Goal: Task Accomplishment & Management: Manage account settings

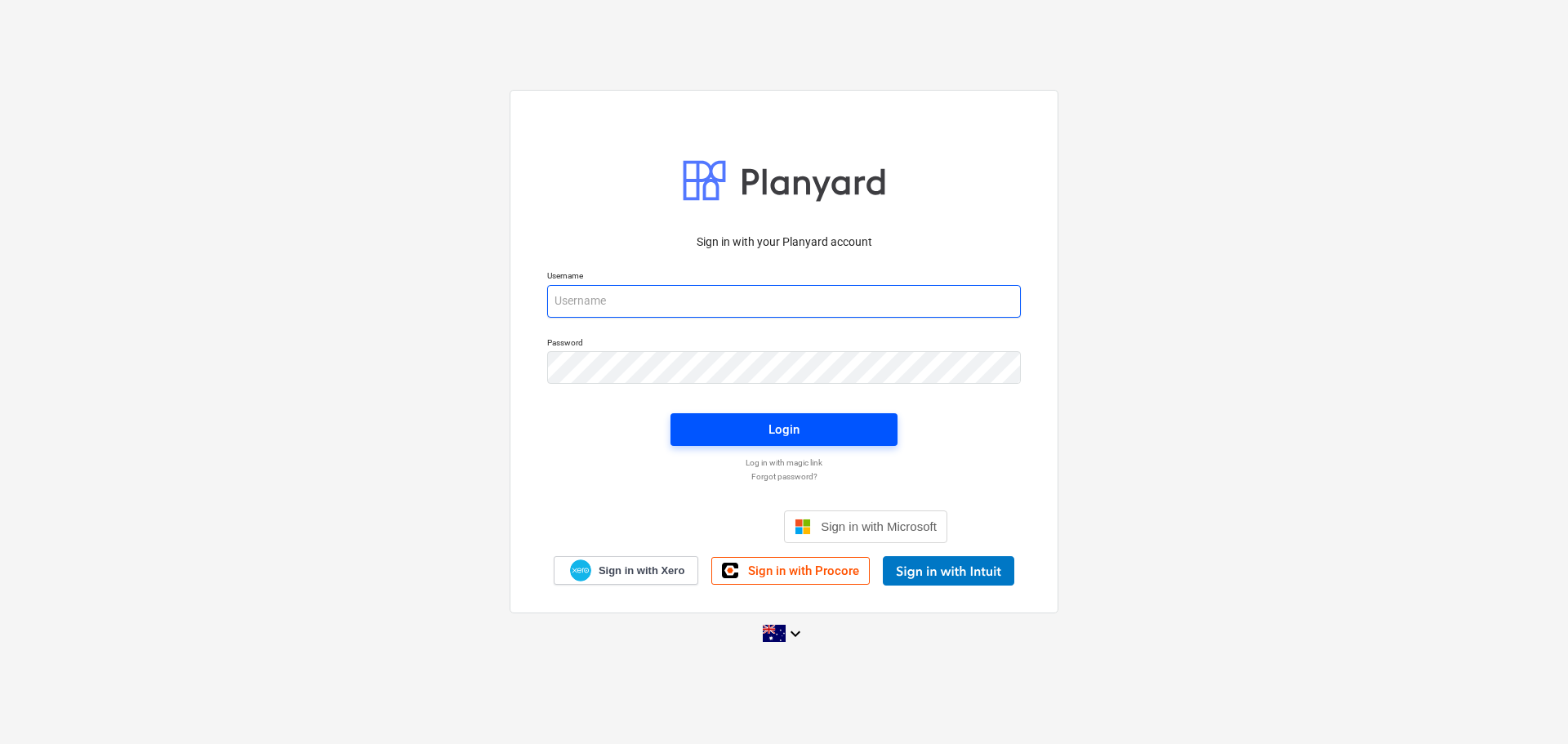
type input "[EMAIL_ADDRESS][DOMAIN_NAME]"
click at [815, 433] on span "Login" at bounding box center [784, 429] width 188 height 21
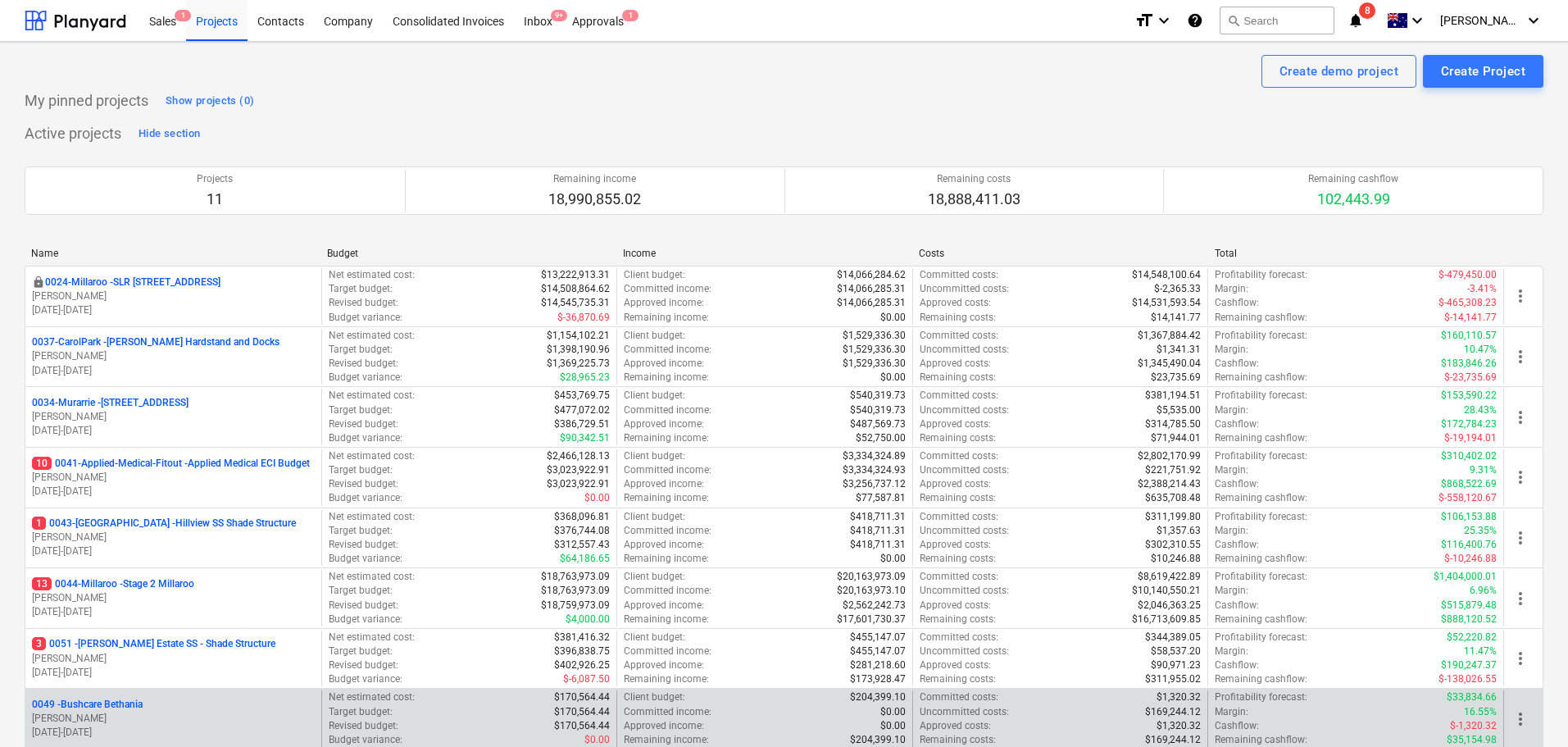
scroll to position [409, 0]
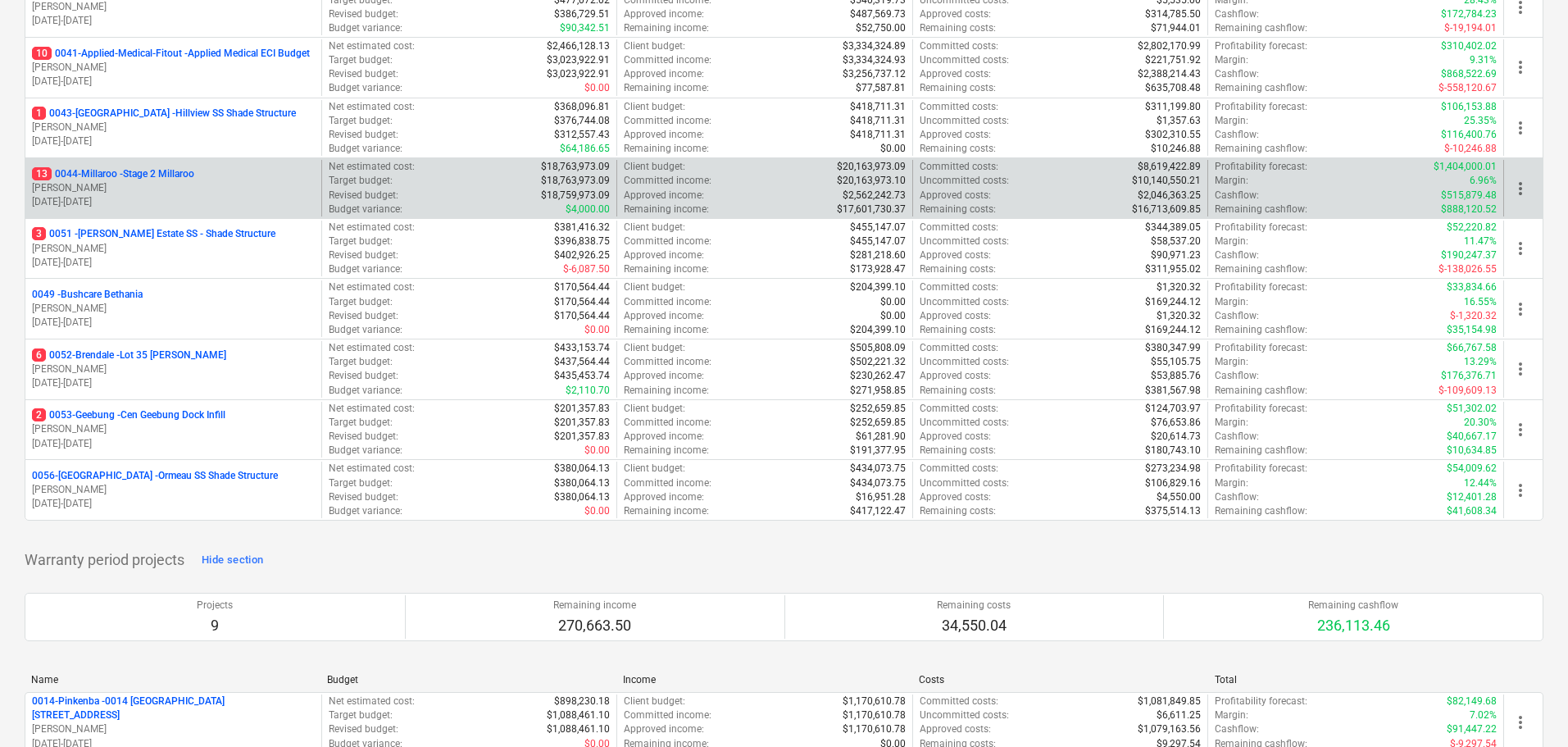
click at [168, 170] on p "13 0044-Millaroo - Stage 2 Millaroo" at bounding box center [113, 174] width 162 height 14
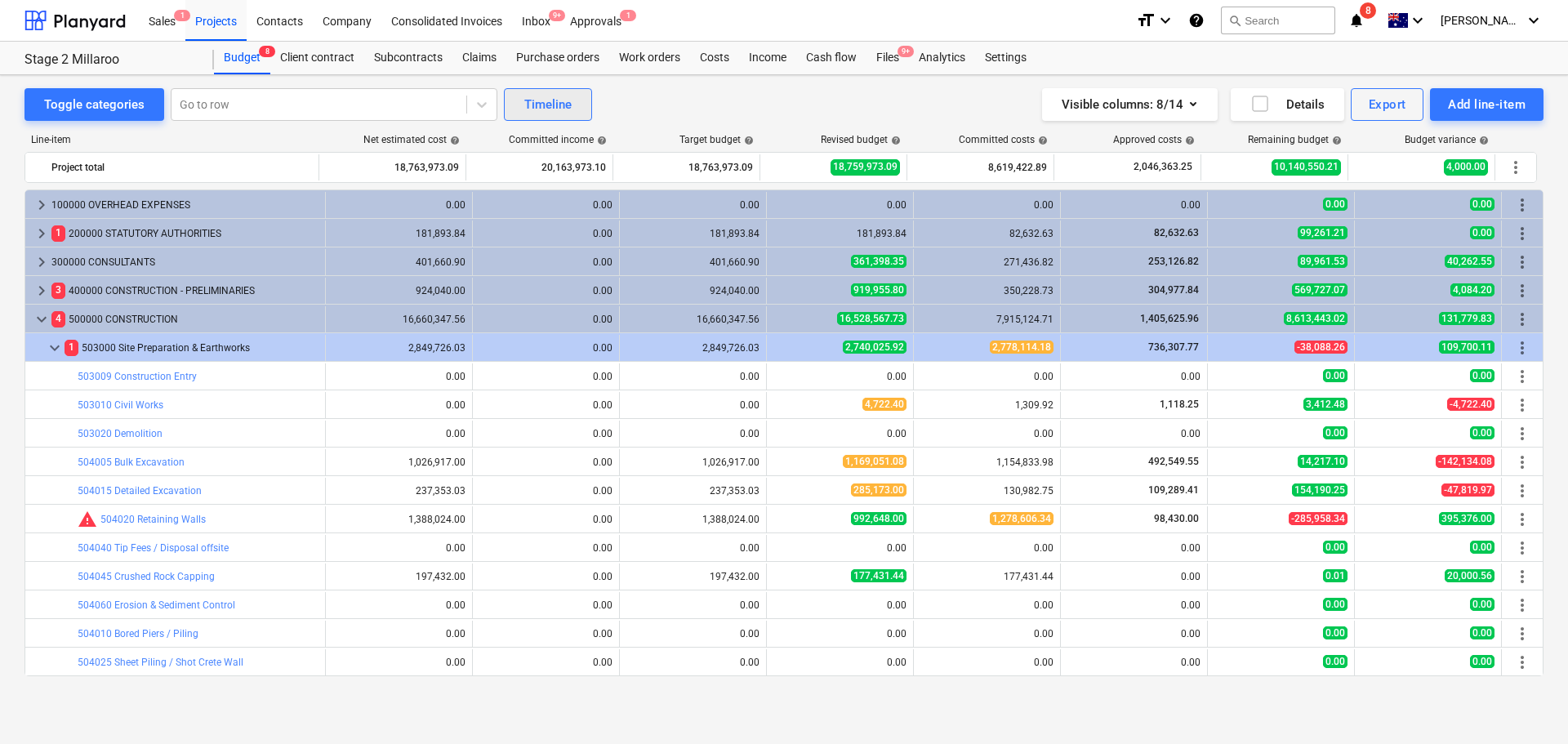
click at [546, 91] on button "Timeline" at bounding box center [547, 105] width 88 height 33
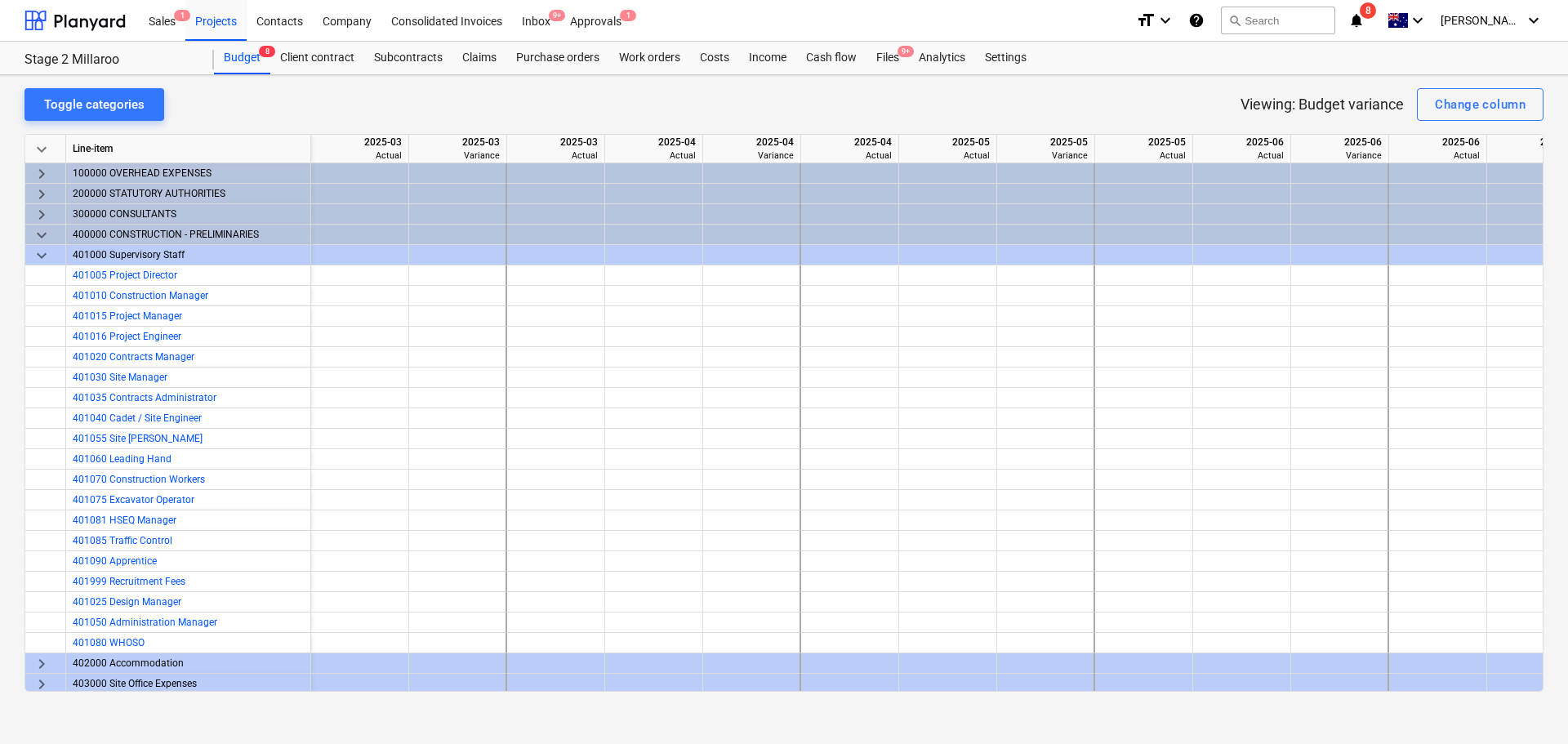
scroll to position [0, 1028]
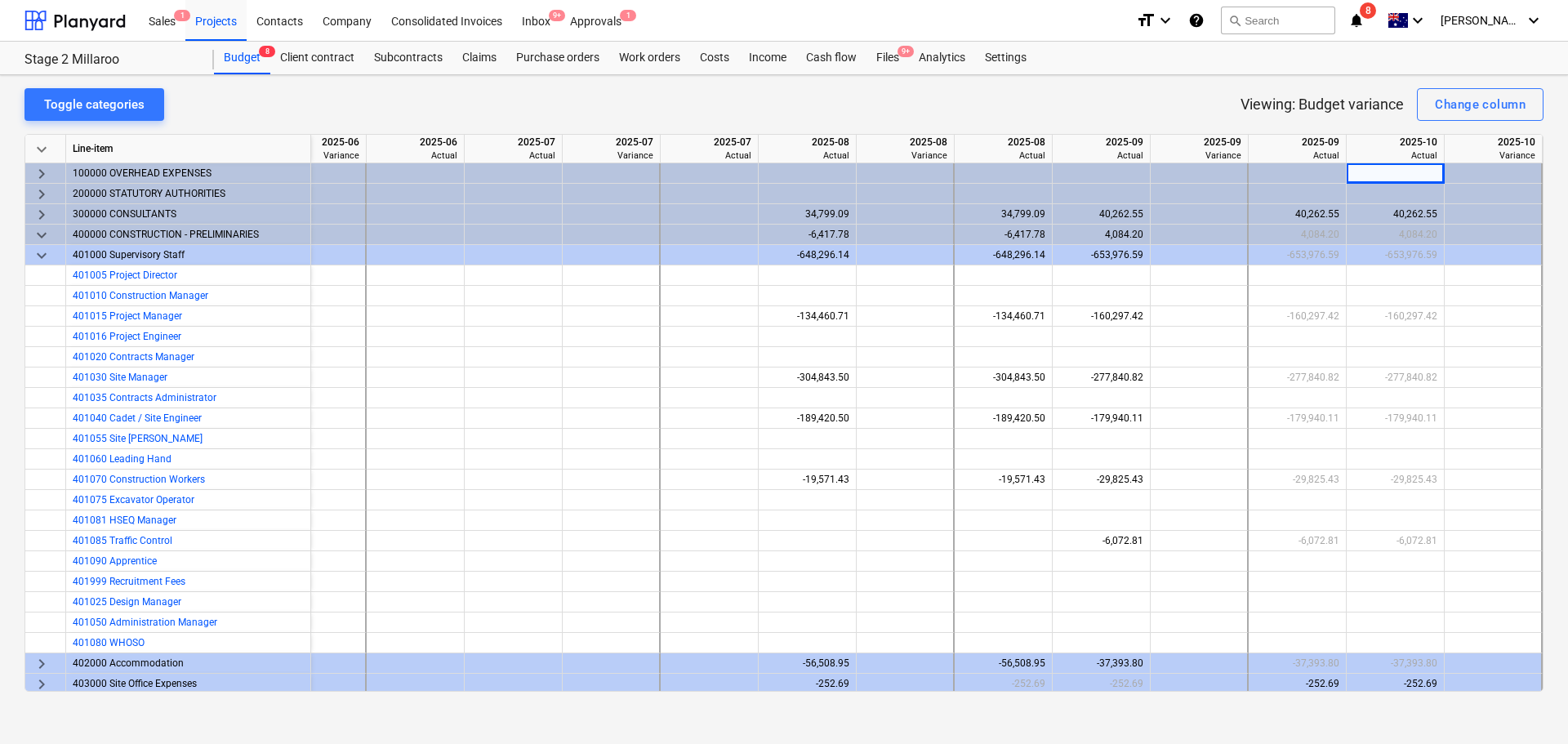
click at [49, 246] on span "keyboard_arrow_down" at bounding box center [42, 255] width 20 height 20
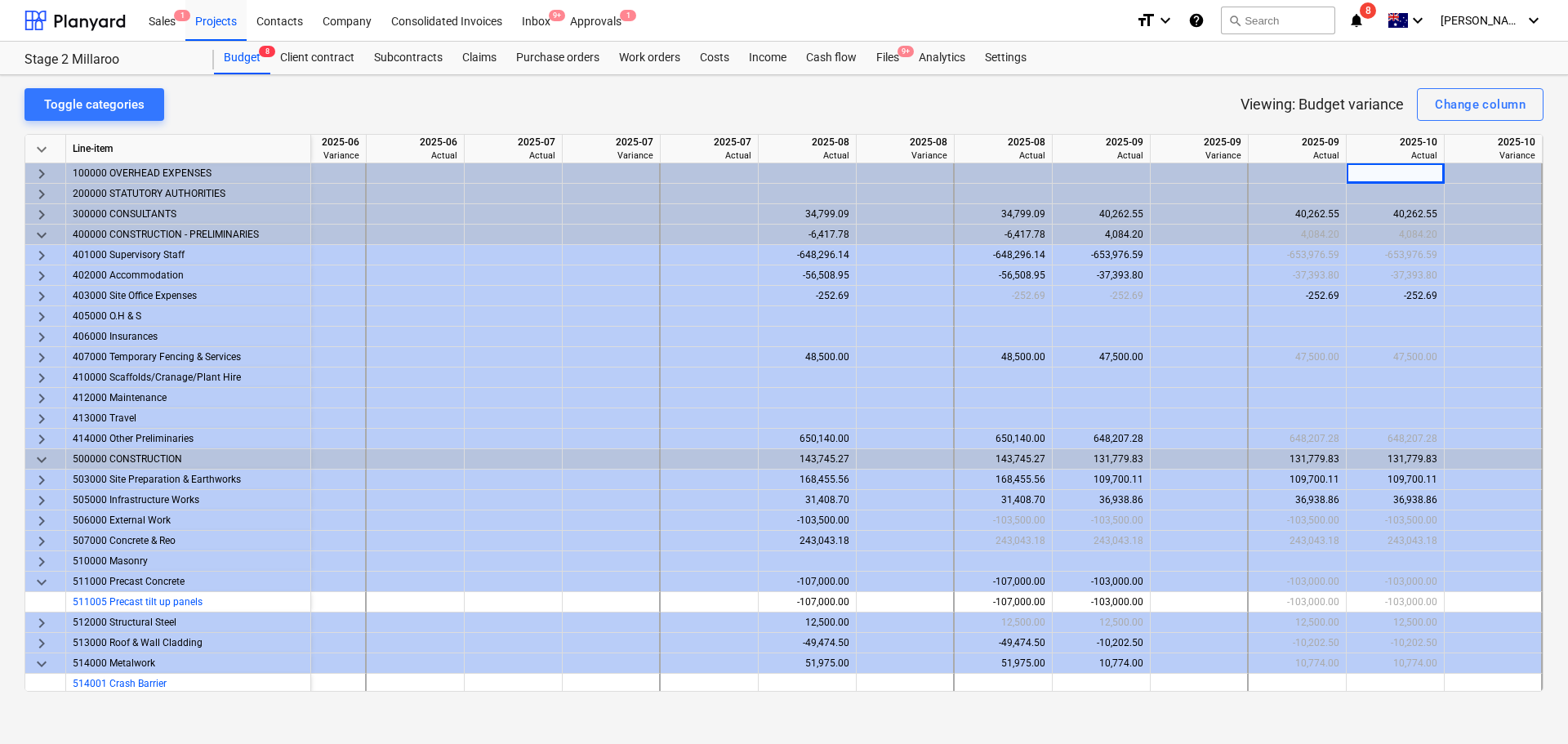
click at [108, 87] on div "Toggle categories Viewing: Budget variance Change column keyboard_arrow_down Li…" at bounding box center [784, 409] width 1568 height 668
click at [112, 102] on div "Toggle categories" at bounding box center [95, 105] width 101 height 21
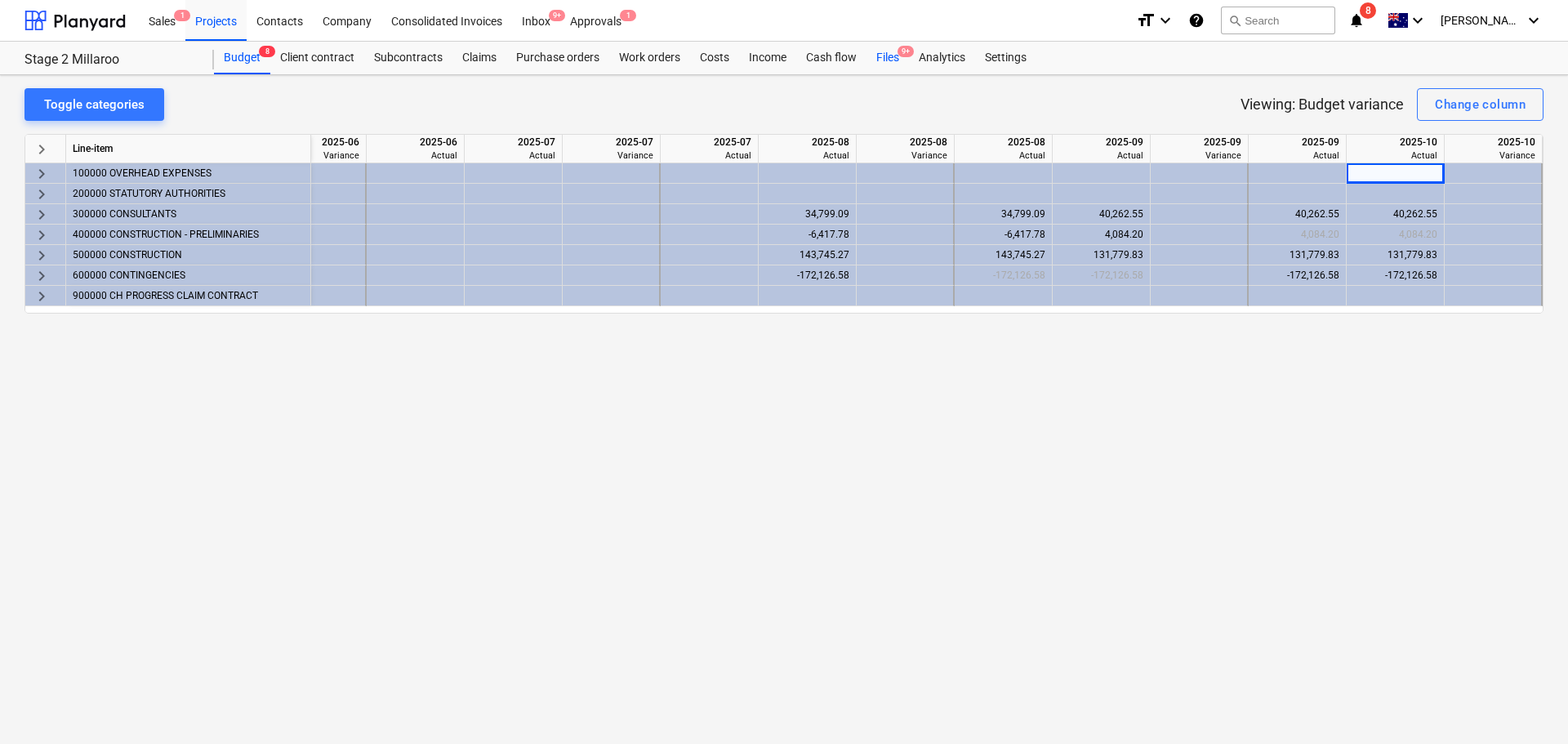
click at [888, 50] on div "Files 9+" at bounding box center [888, 58] width 43 height 33
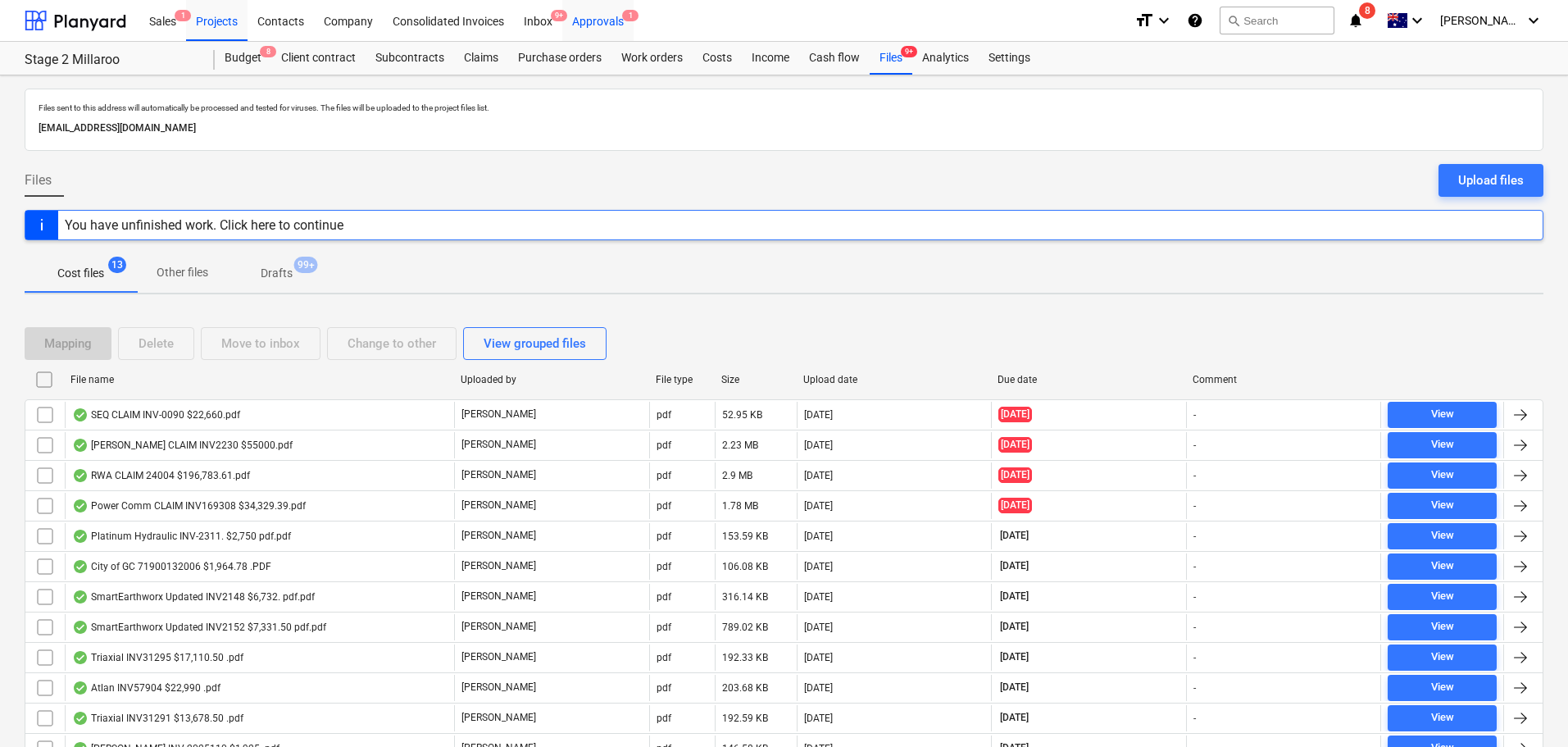
click at [590, 24] on div "Approvals 1" at bounding box center [598, 20] width 71 height 42
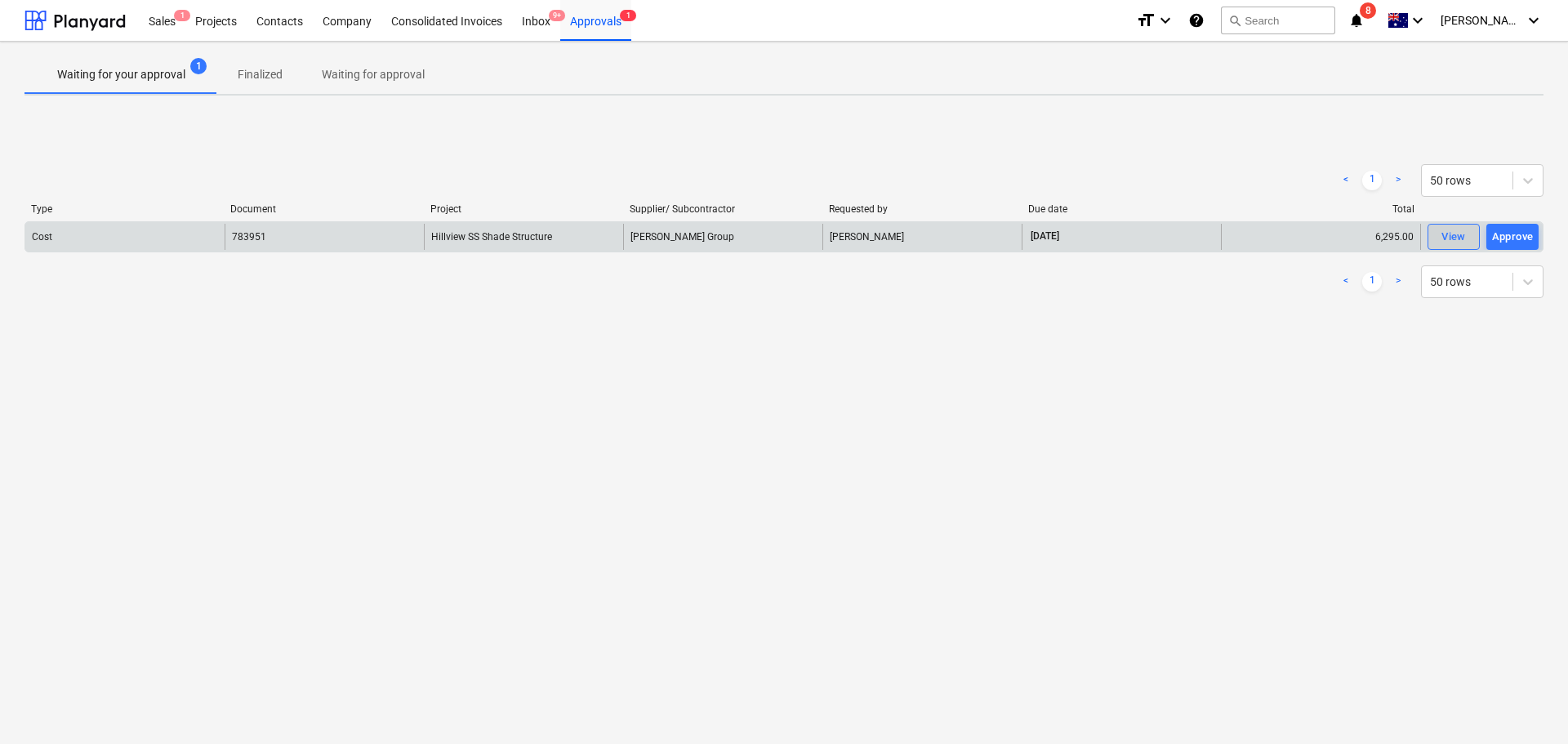
click at [1449, 239] on div "View" at bounding box center [1454, 236] width 25 height 19
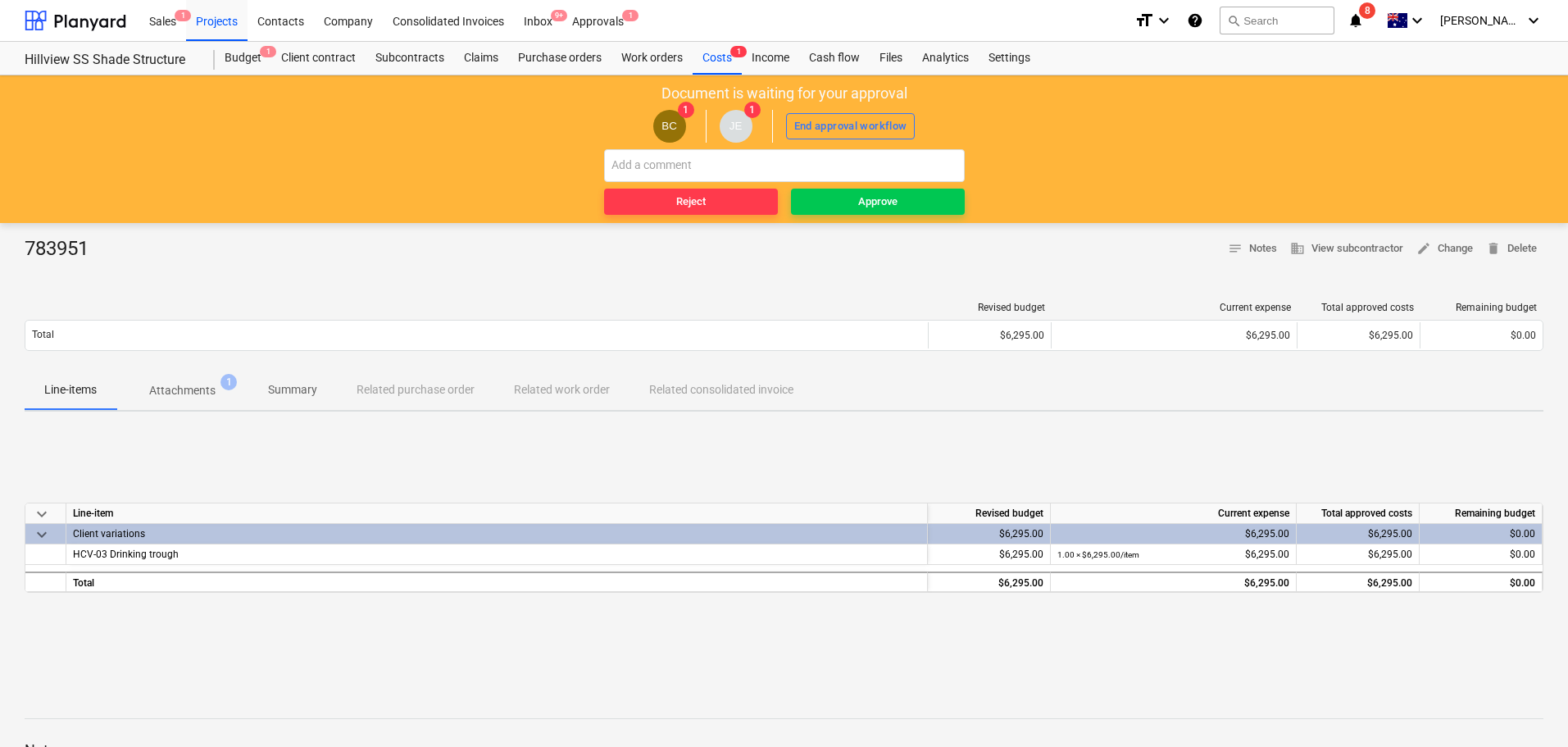
click at [166, 405] on button "Attachments 1" at bounding box center [183, 390] width 132 height 40
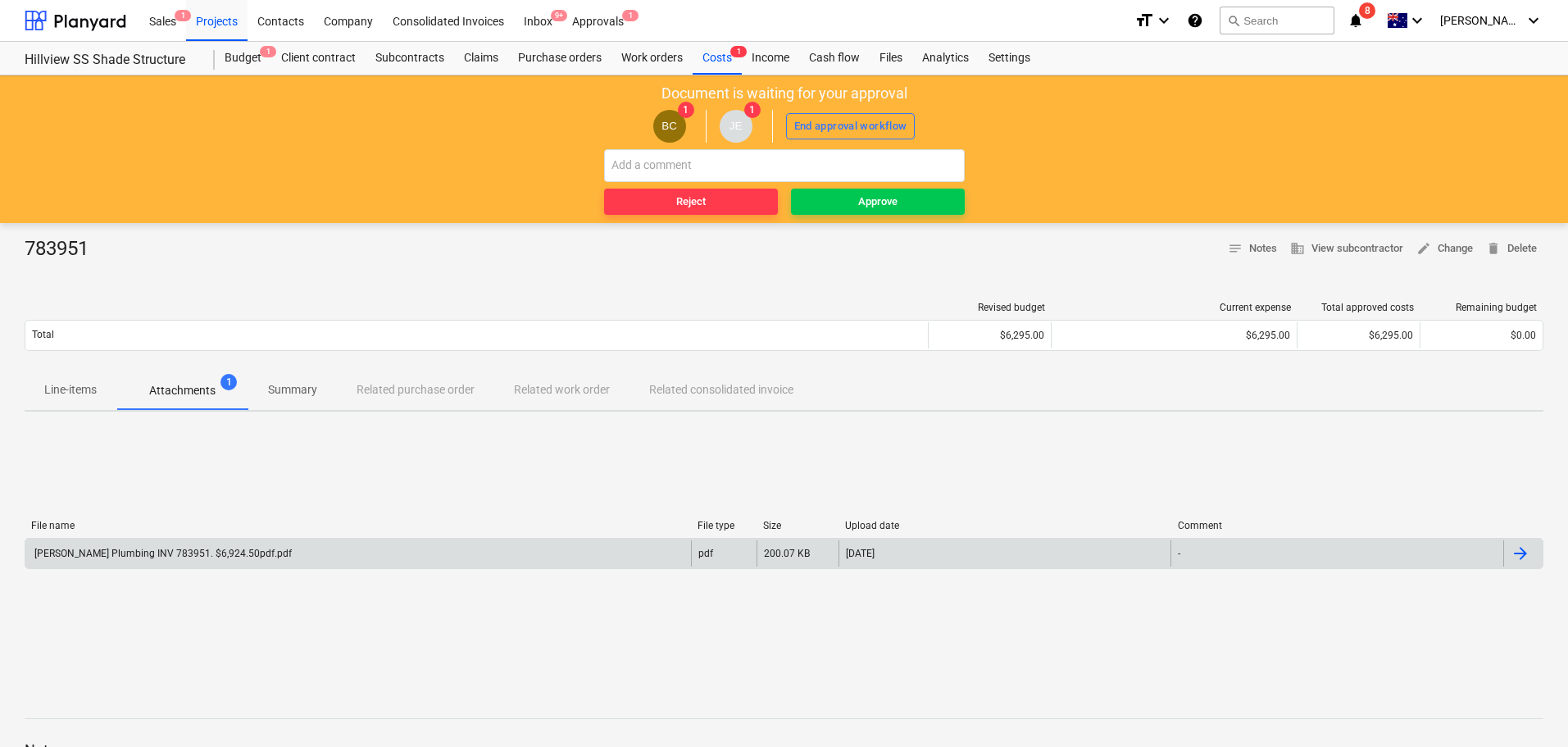
click at [170, 546] on div "[PERSON_NAME] Plumbing INV 783951. $6,924.50pdf.pdf" at bounding box center [358, 553] width 666 height 26
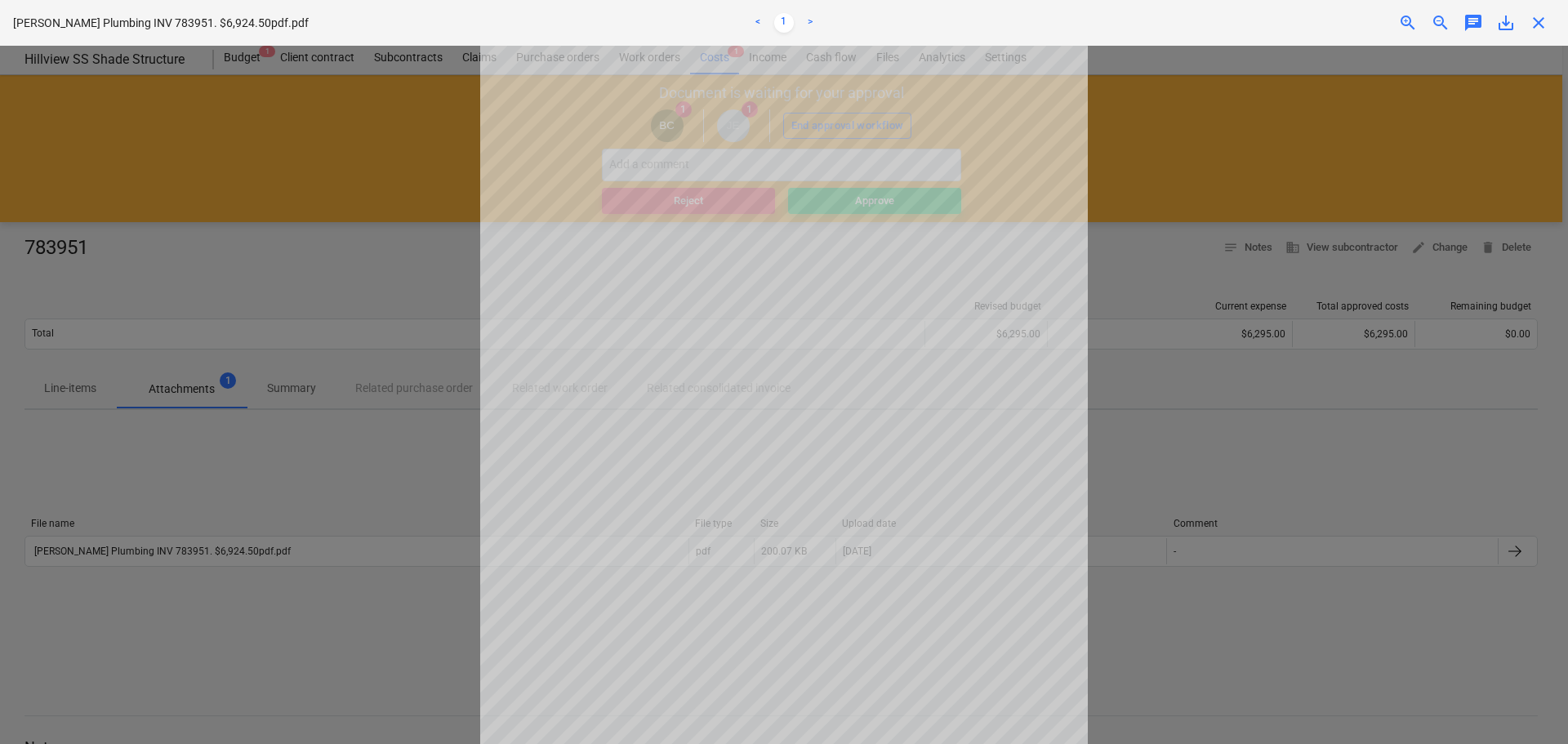
click at [1544, 35] on div "[PERSON_NAME] Plumbing INV 783951. $6,924.50pdf.pdf < 1 > zoom_in zoom_out chat…" at bounding box center [784, 22] width 1568 height 45
click at [1547, 18] on span "close" at bounding box center [1539, 23] width 20 height 20
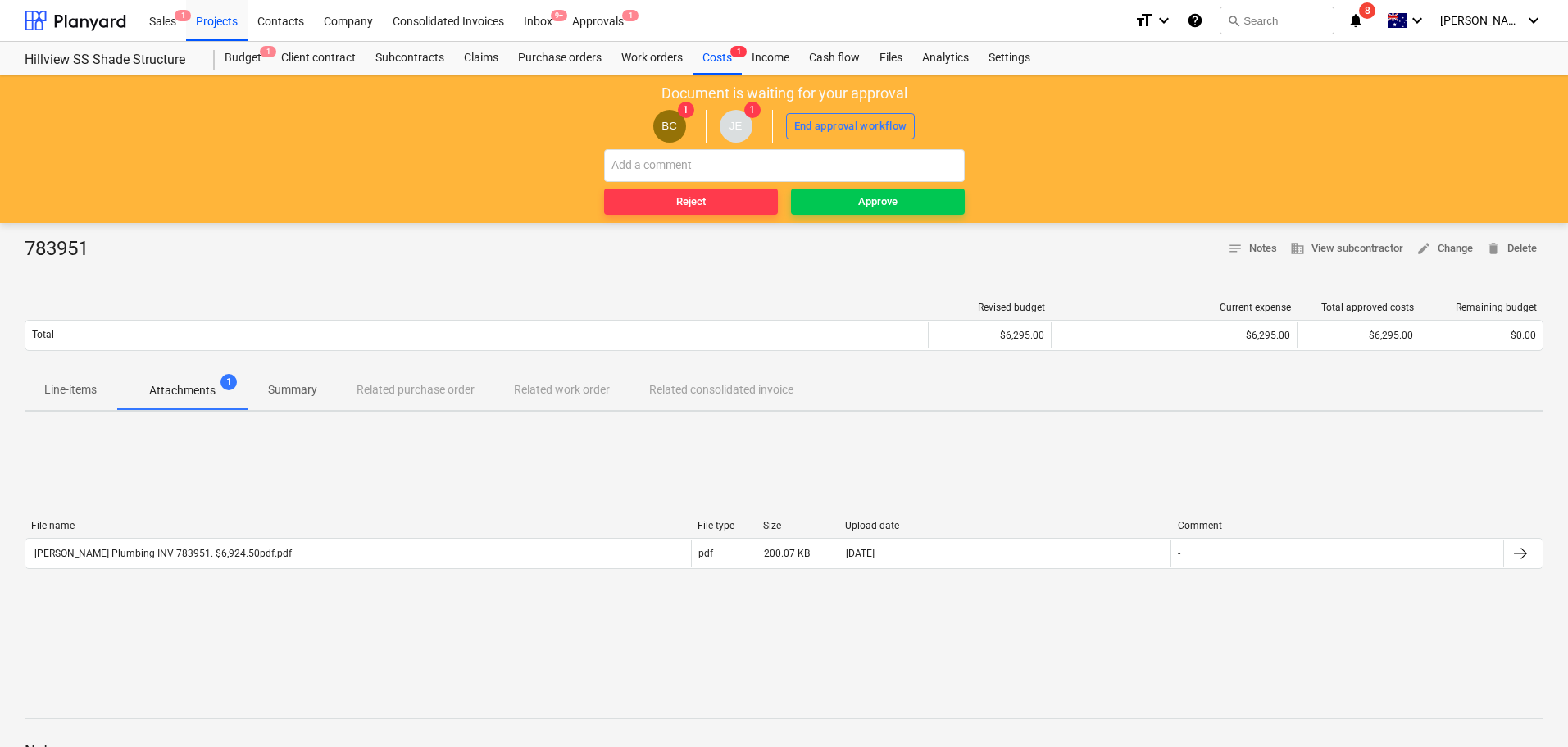
click at [79, 401] on span "Line-items" at bounding box center [70, 390] width 92 height 27
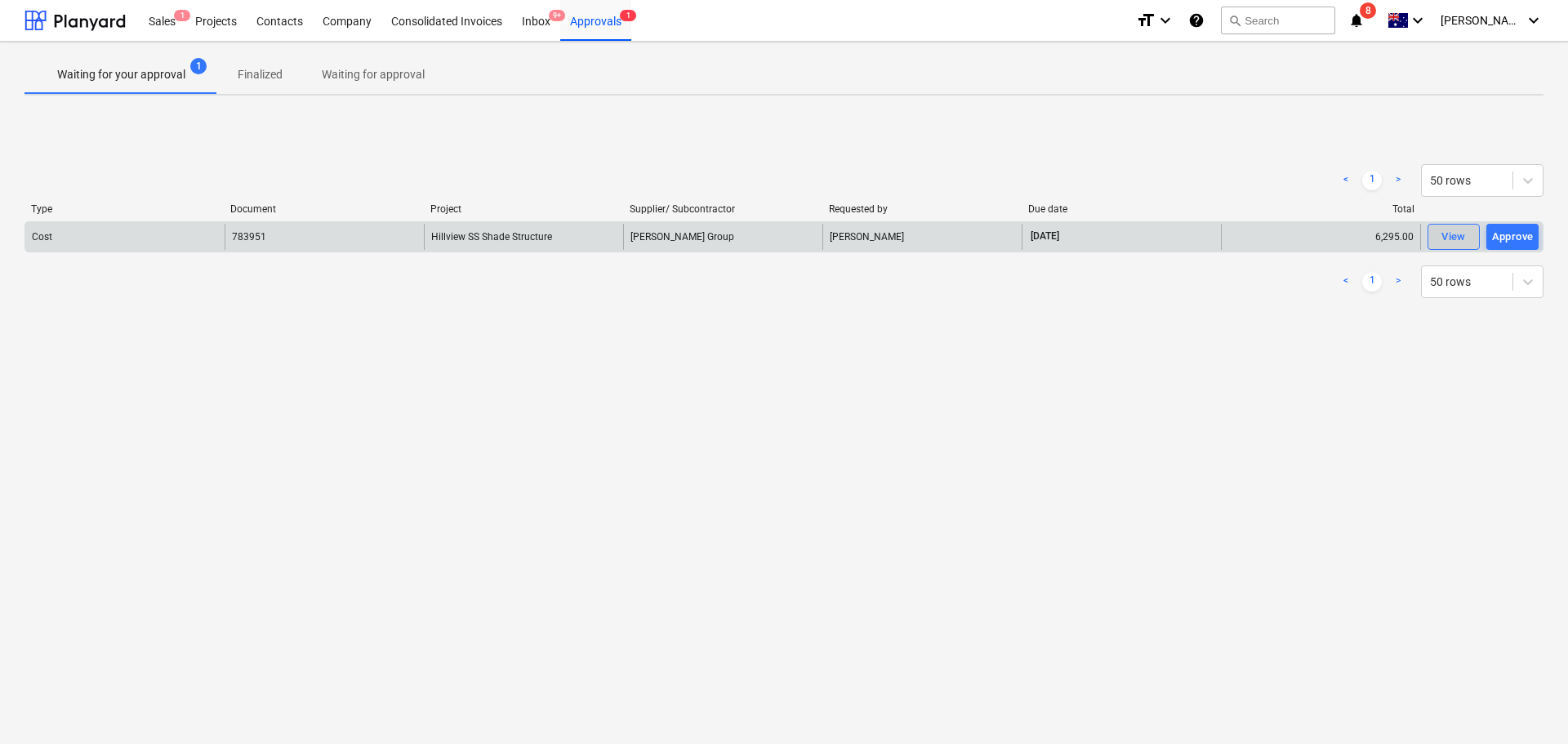
click at [1448, 236] on div "View" at bounding box center [1454, 236] width 25 height 19
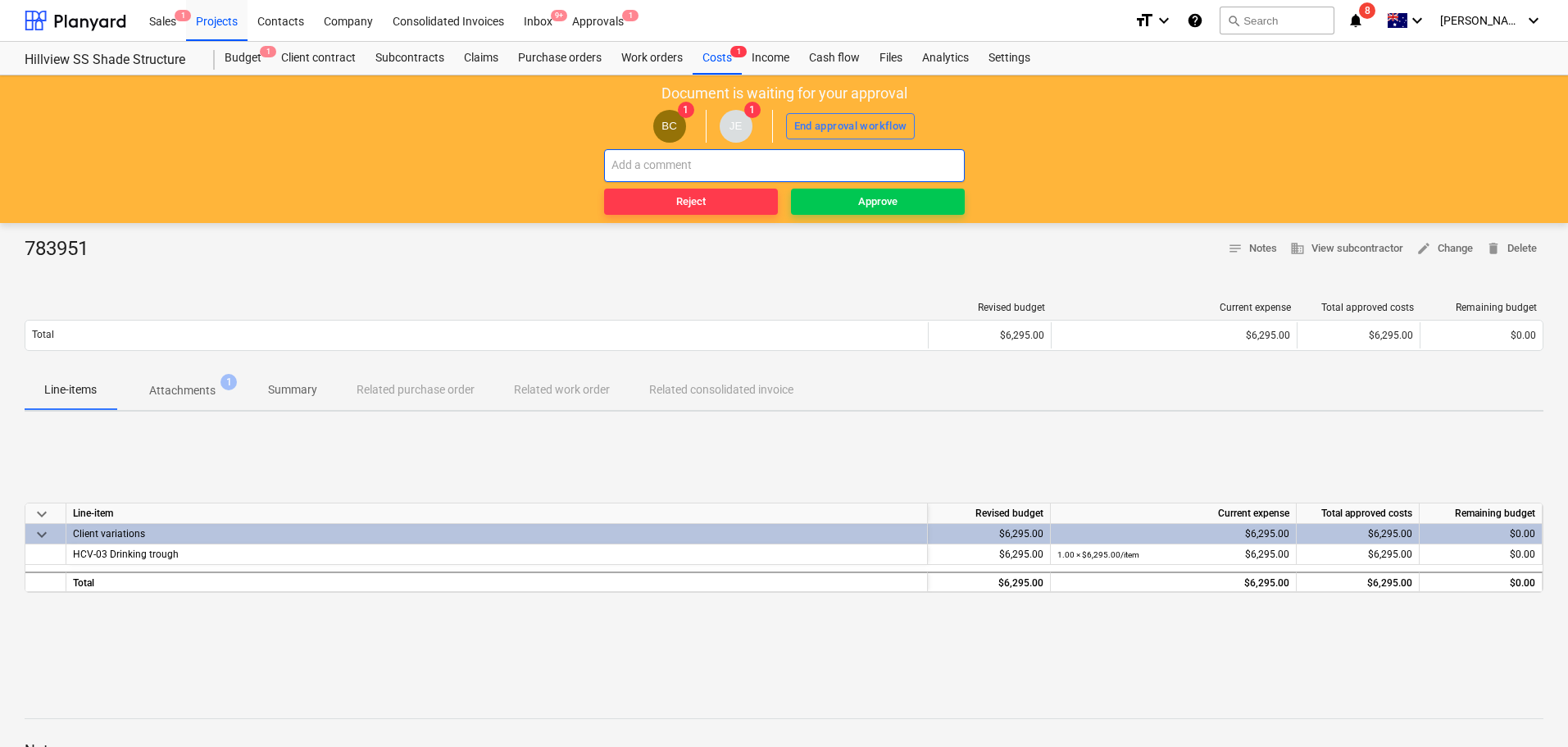
click at [659, 163] on input "text" at bounding box center [784, 165] width 361 height 33
type input "Change supplier. Not [PERSON_NAME] Group"
click at [311, 393] on p "Summary" at bounding box center [292, 390] width 49 height 17
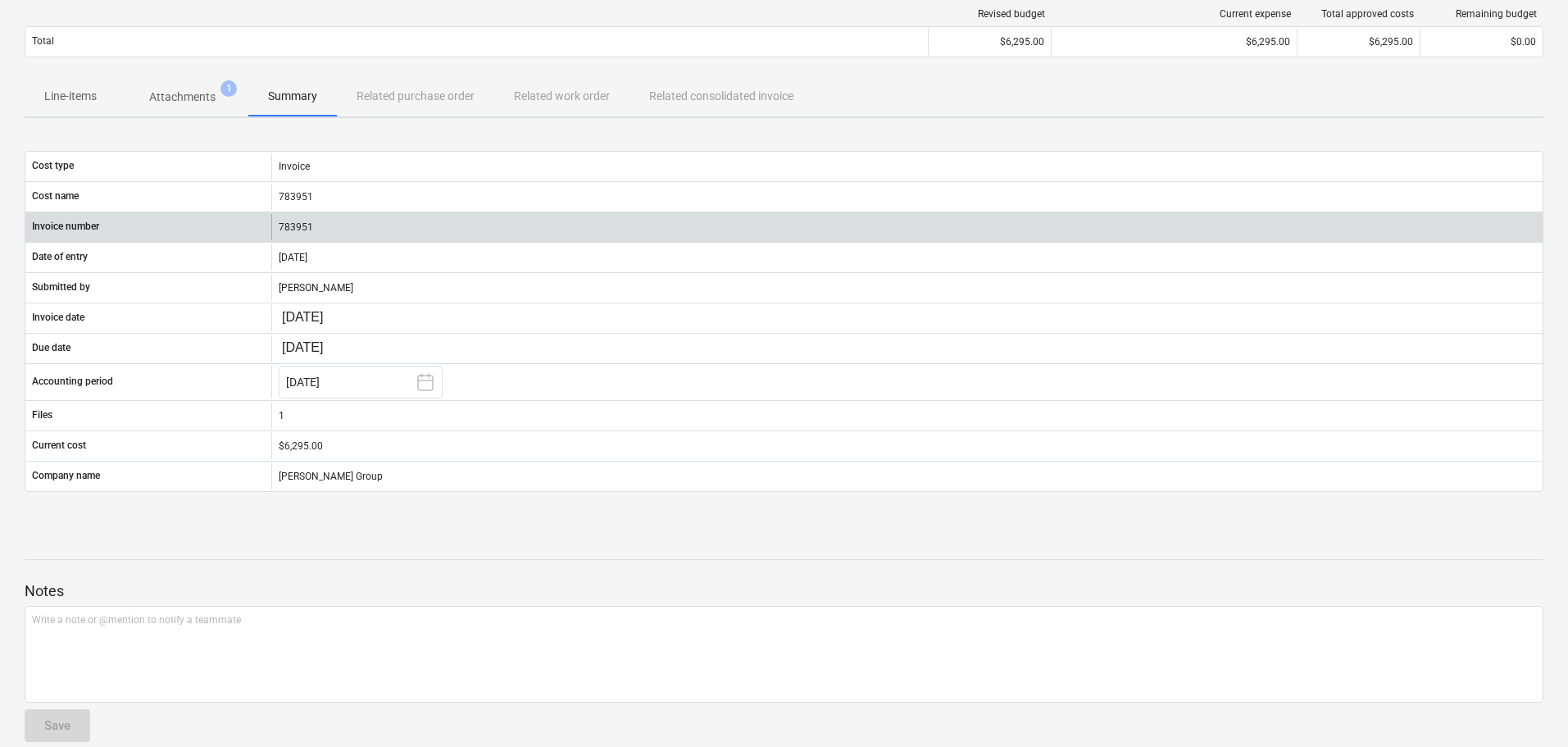
scroll to position [314, 0]
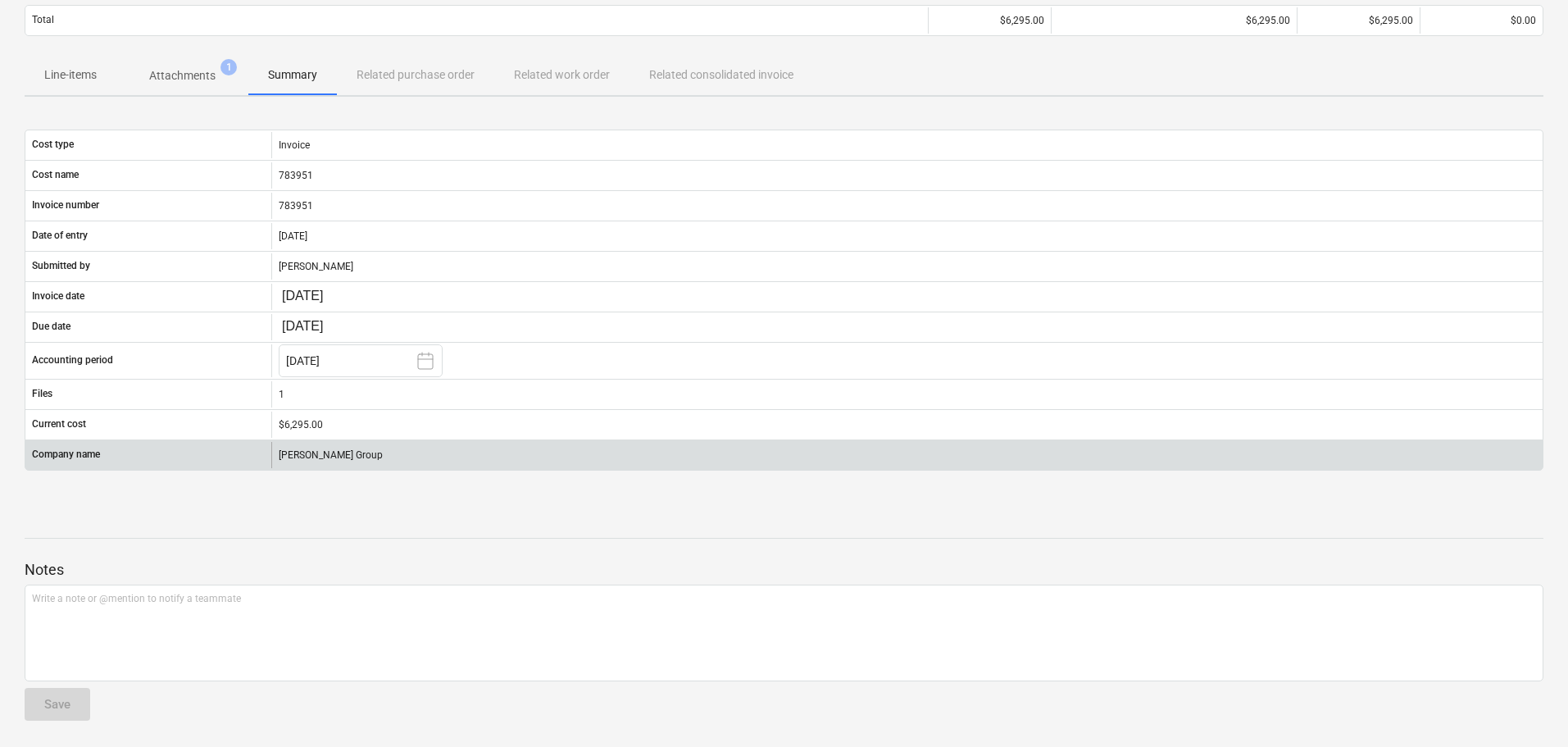
click at [335, 465] on div "[PERSON_NAME] Group" at bounding box center [907, 455] width 1272 height 26
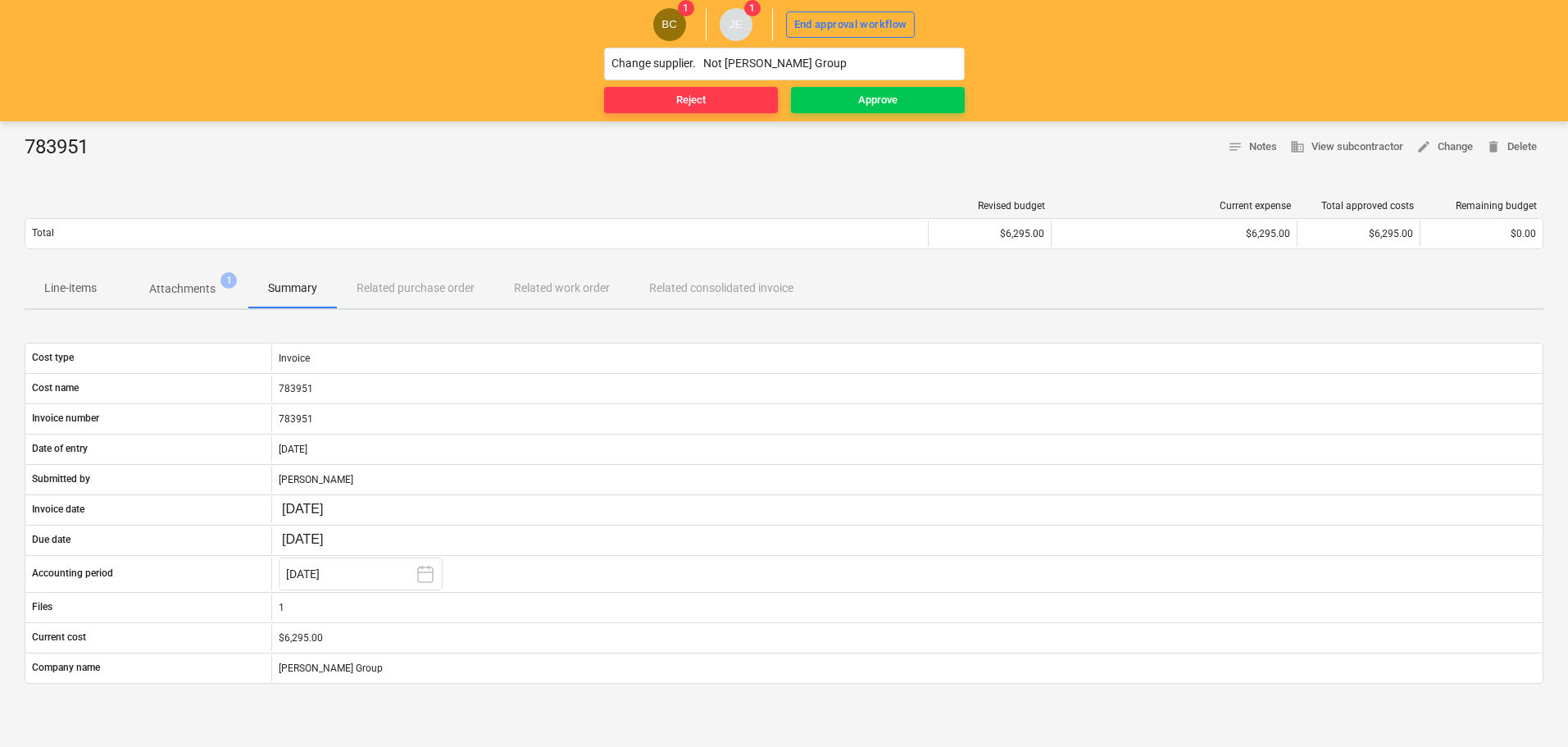
scroll to position [0, 0]
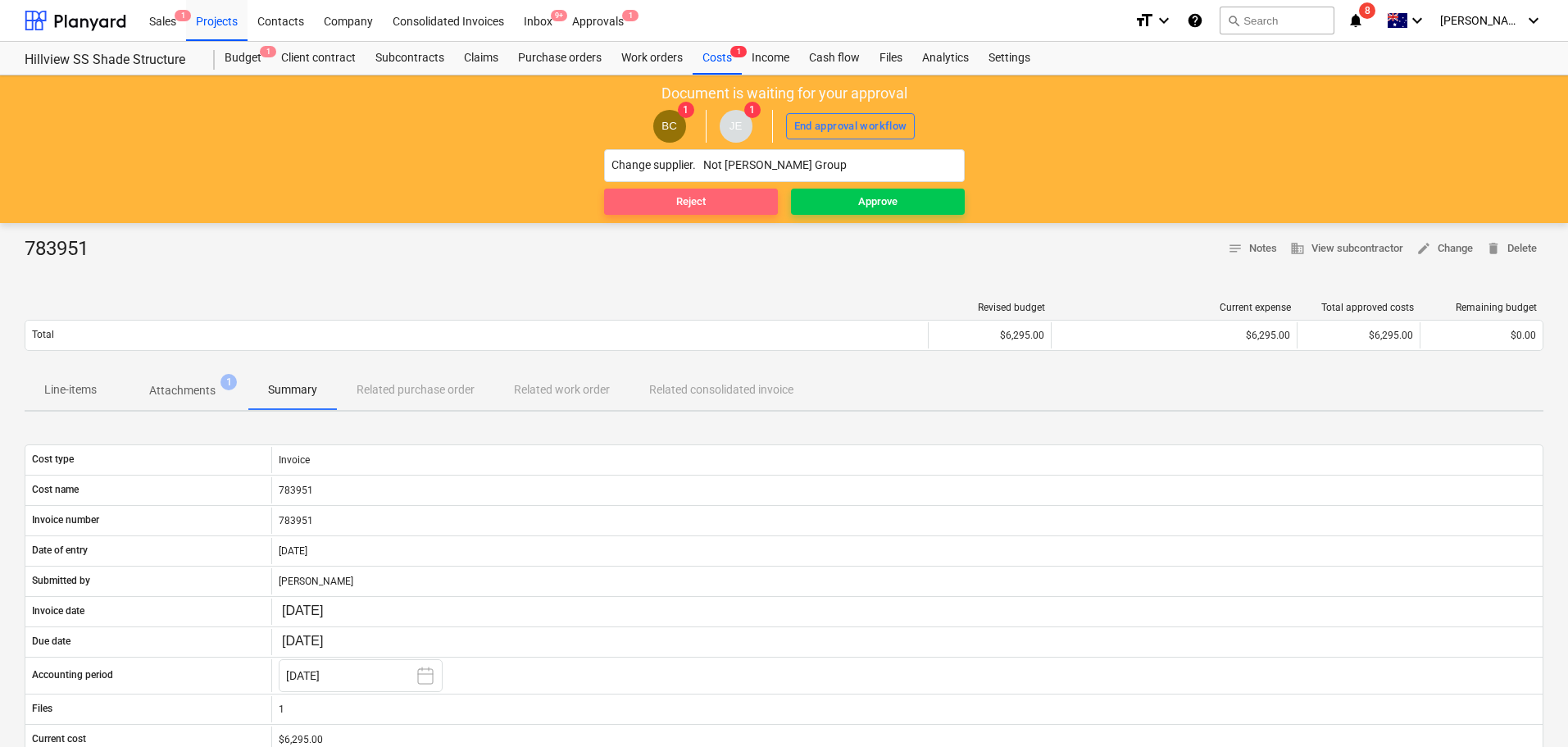
click at [719, 200] on span "Reject" at bounding box center [691, 202] width 161 height 19
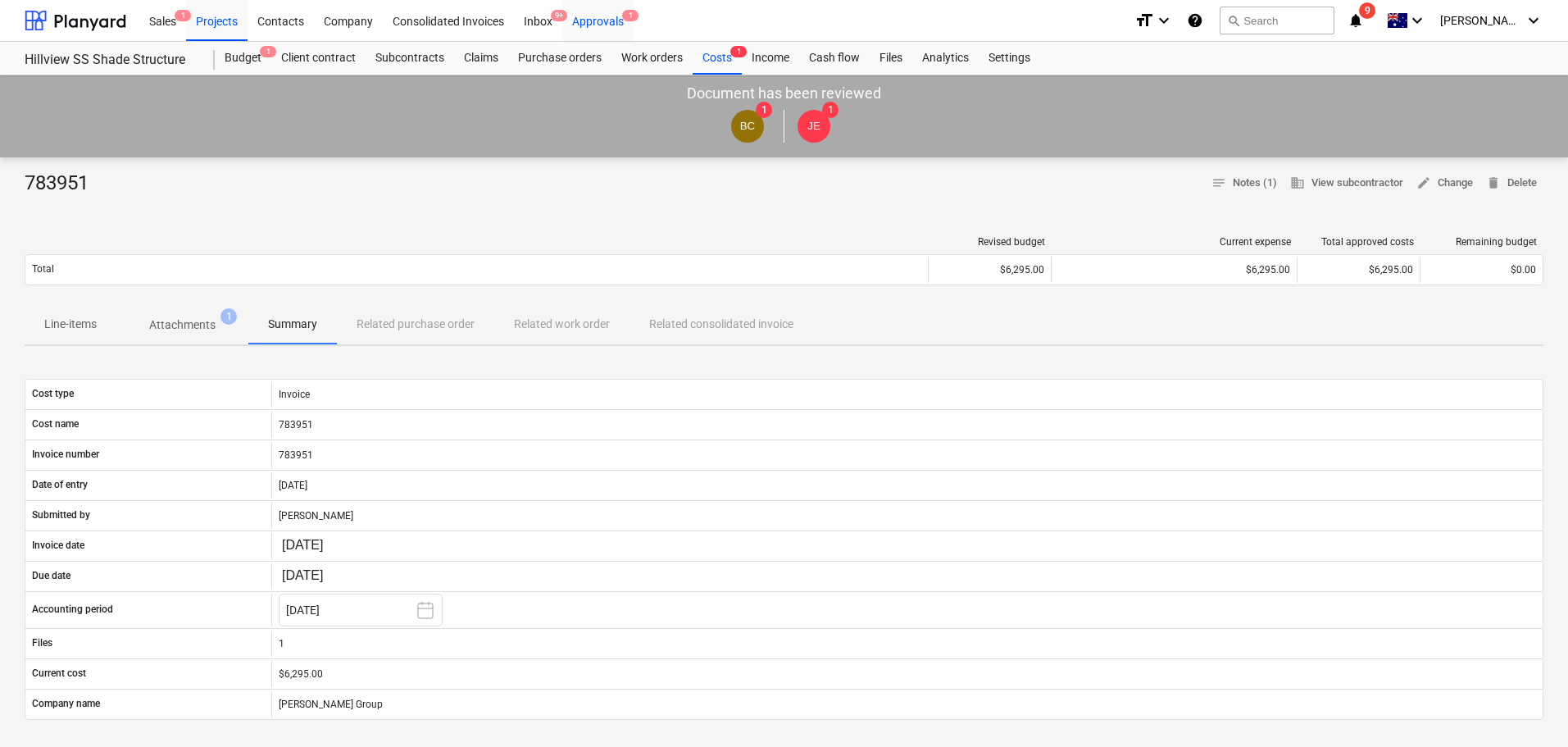
click at [608, 6] on div "Approvals 1" at bounding box center [598, 20] width 71 height 42
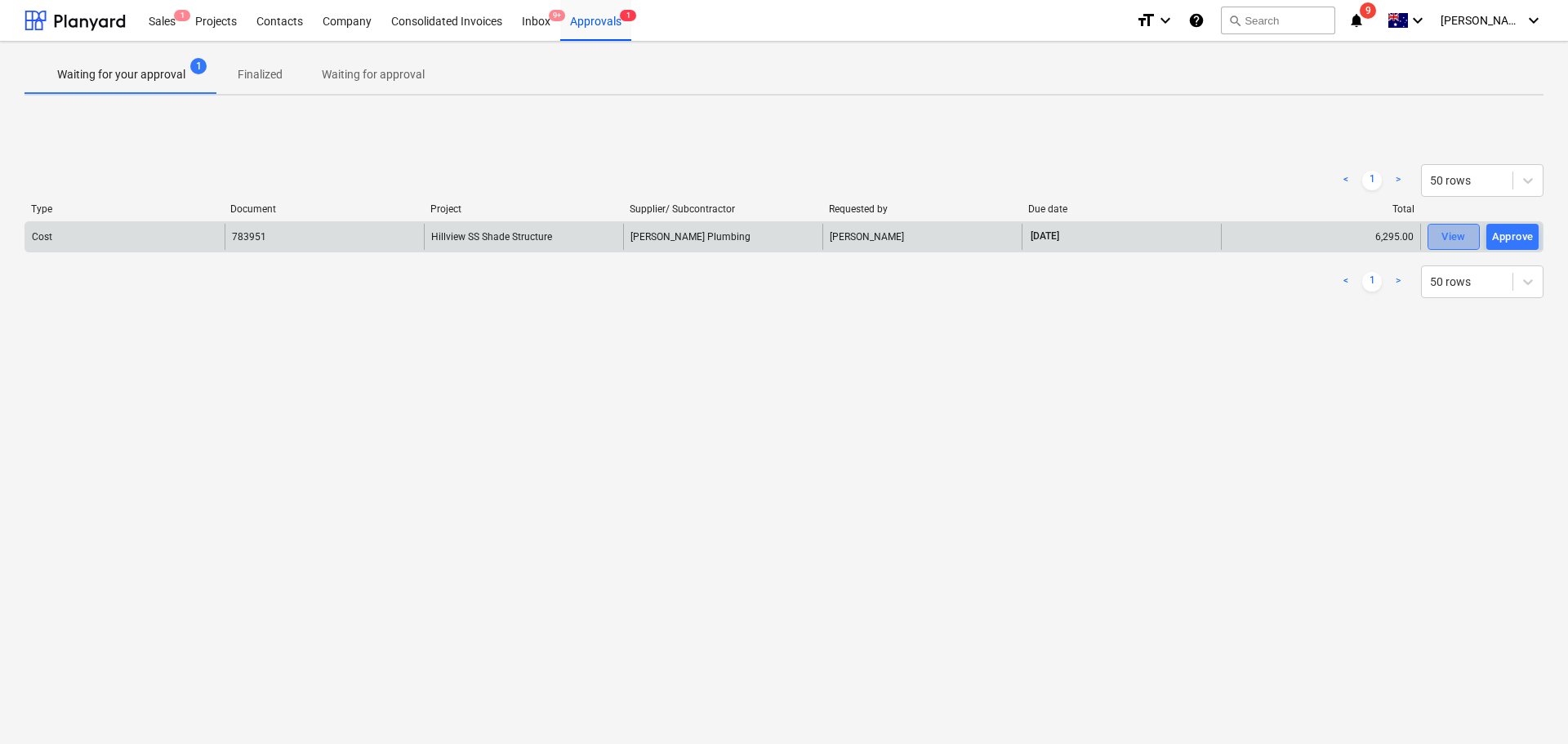
click at [1467, 234] on span "View" at bounding box center [1454, 236] width 36 height 19
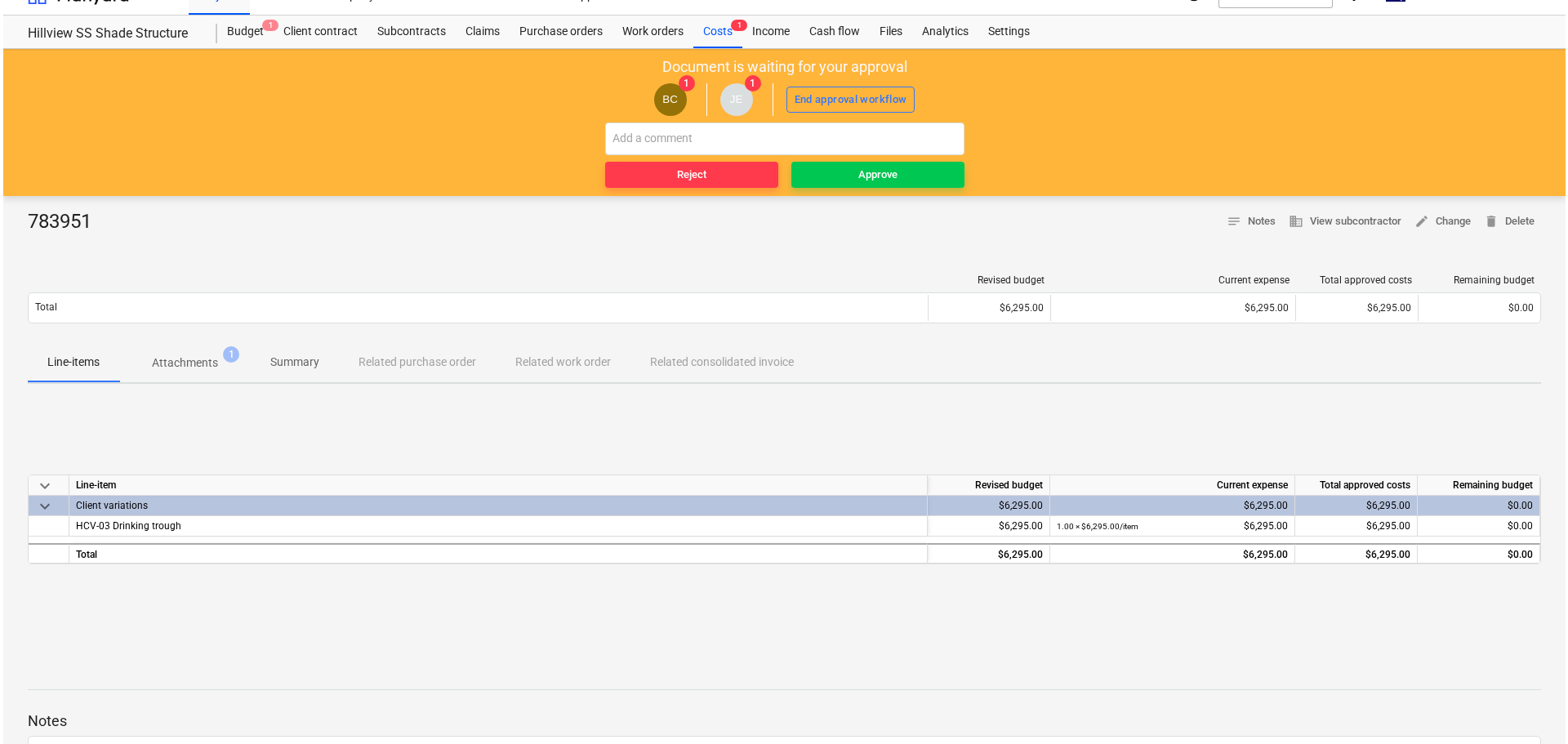
scroll to position [16, 0]
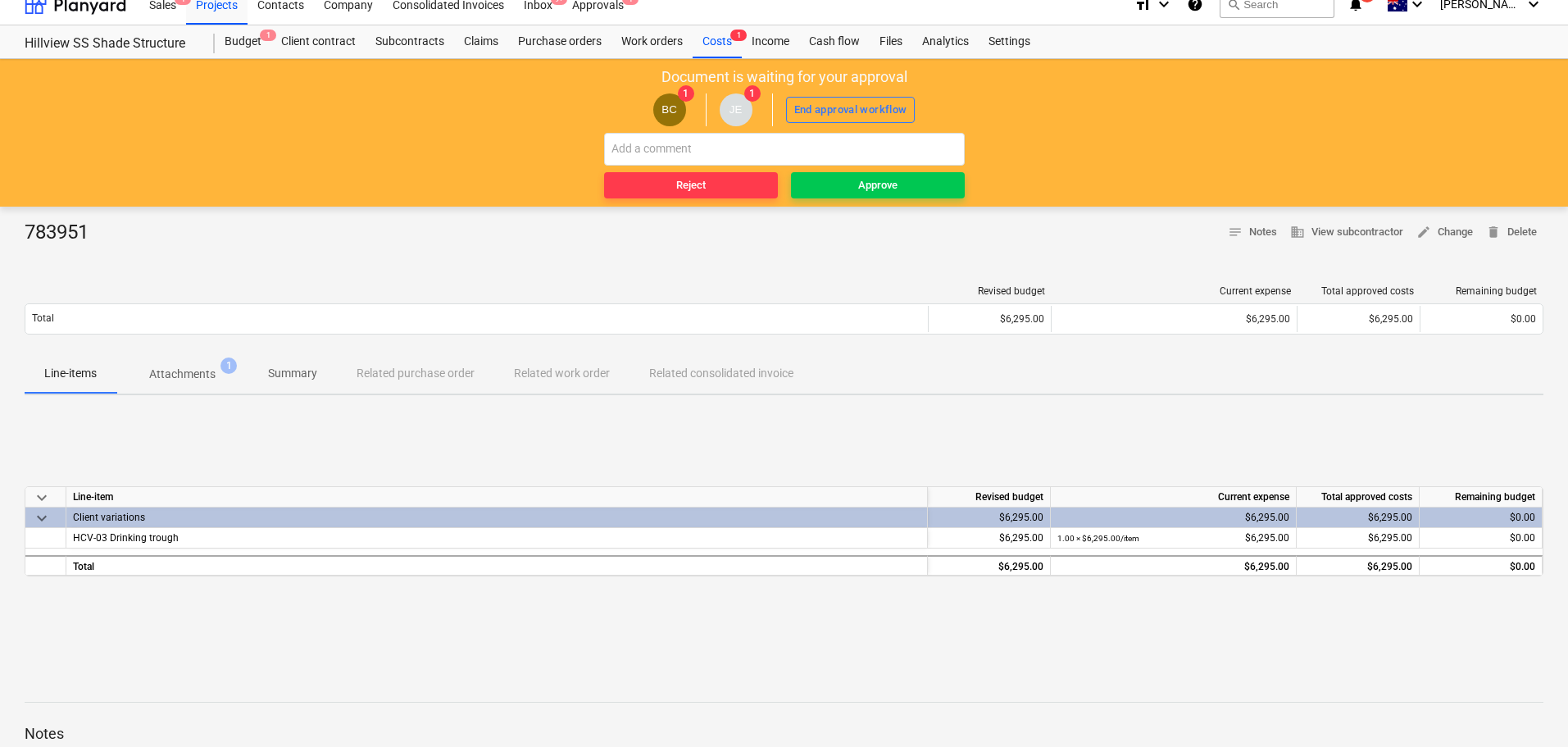
click at [174, 374] on p "Attachments" at bounding box center [182, 374] width 66 height 17
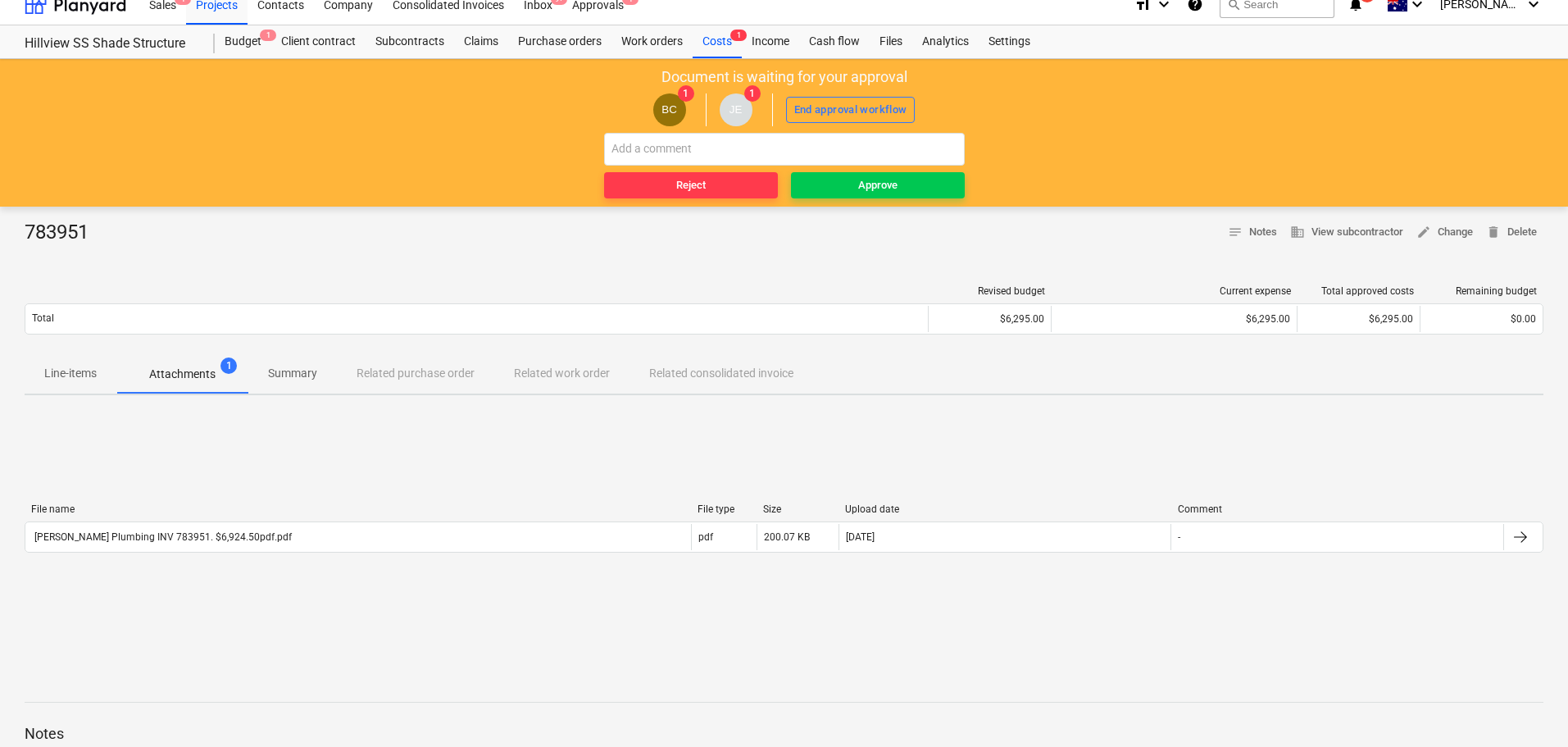
click at [175, 558] on div "File name File type Size Upload date Comment [PERSON_NAME] Plumbing INV 783951.…" at bounding box center [784, 530] width 1519 height 55
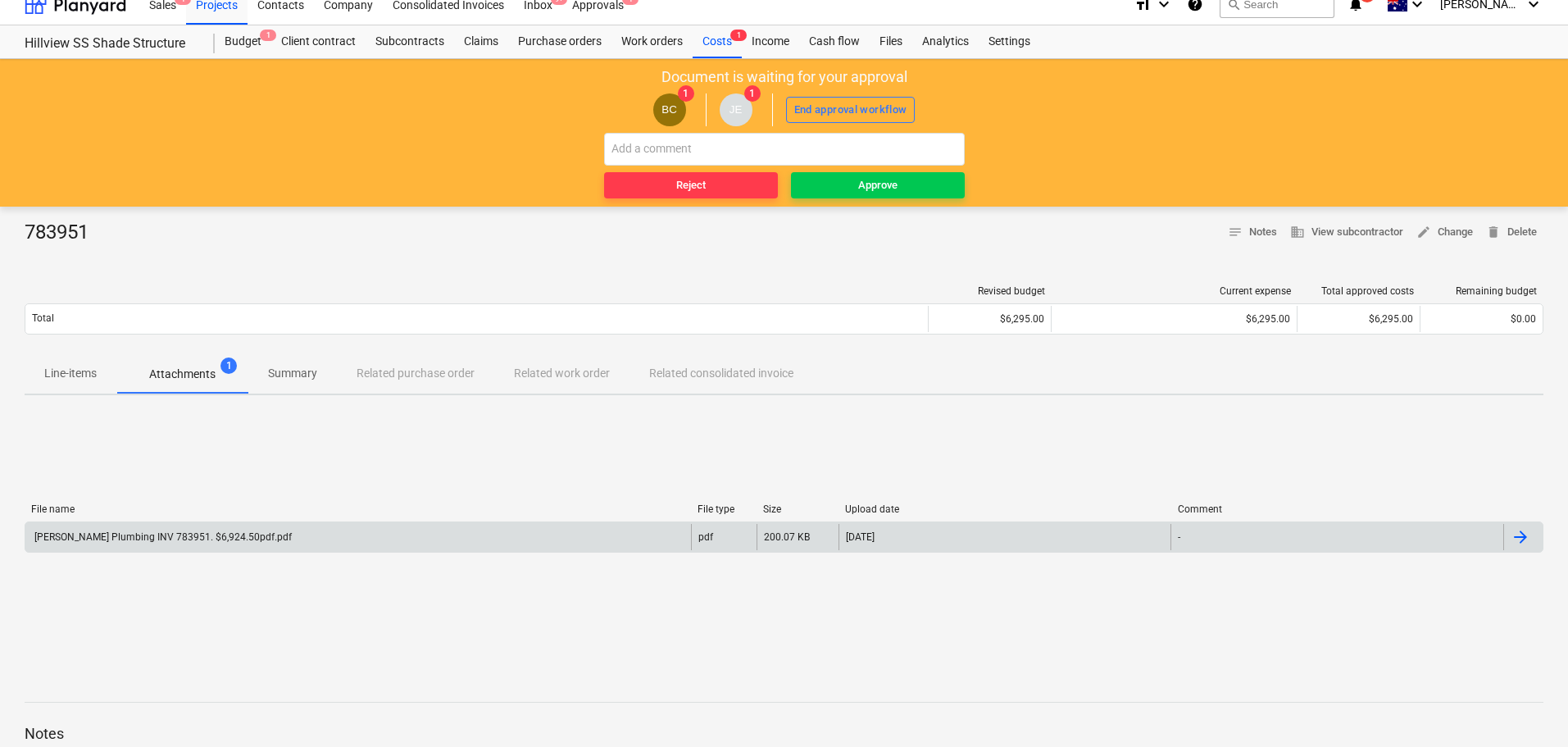
click at [183, 543] on div "[PERSON_NAME] Plumbing INV 783951. $6,924.50pdf.pdf" at bounding box center [358, 537] width 666 height 26
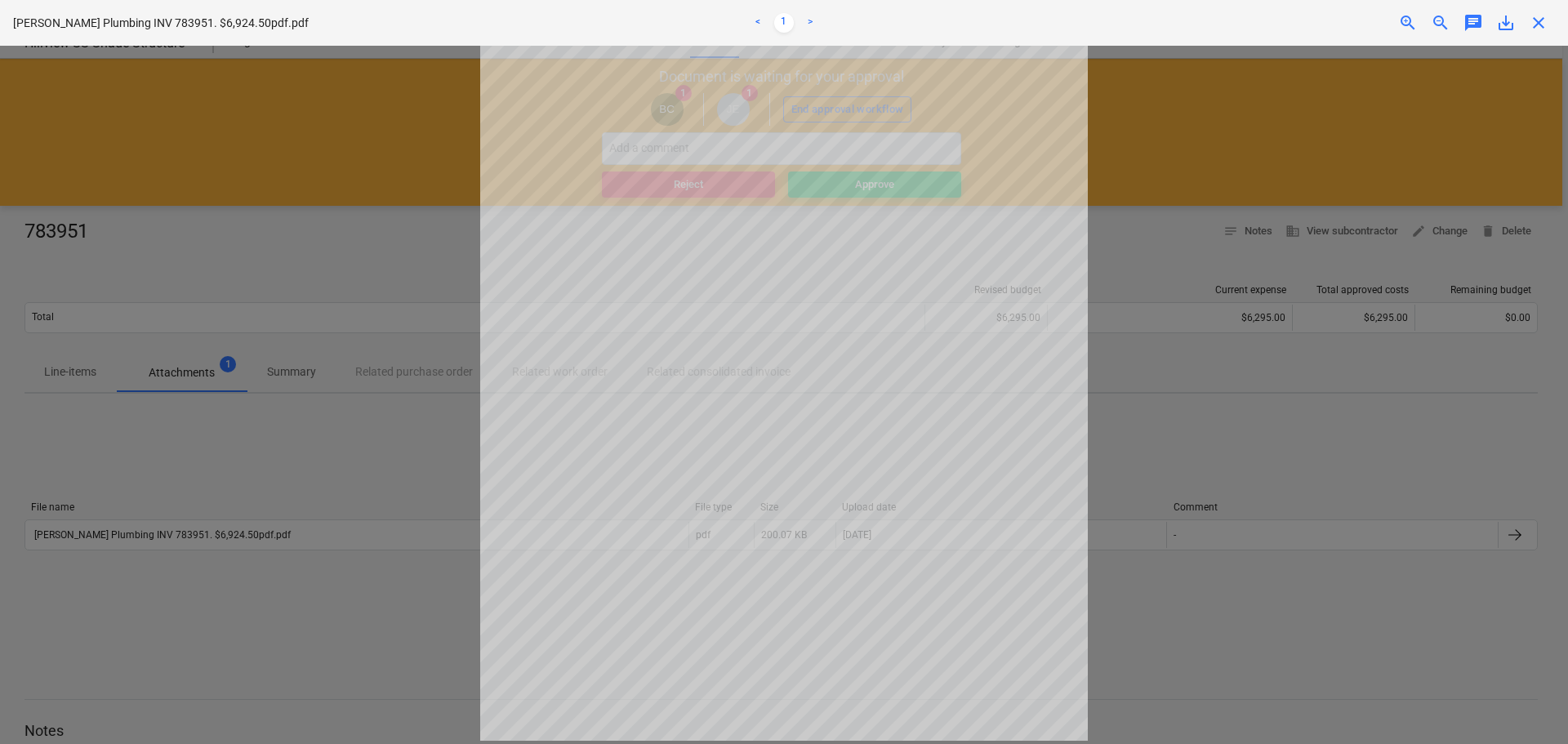
scroll to position [83, 0]
click at [812, 19] on link ">" at bounding box center [810, 23] width 20 height 20
click at [1533, 28] on span "close" at bounding box center [1539, 23] width 20 height 20
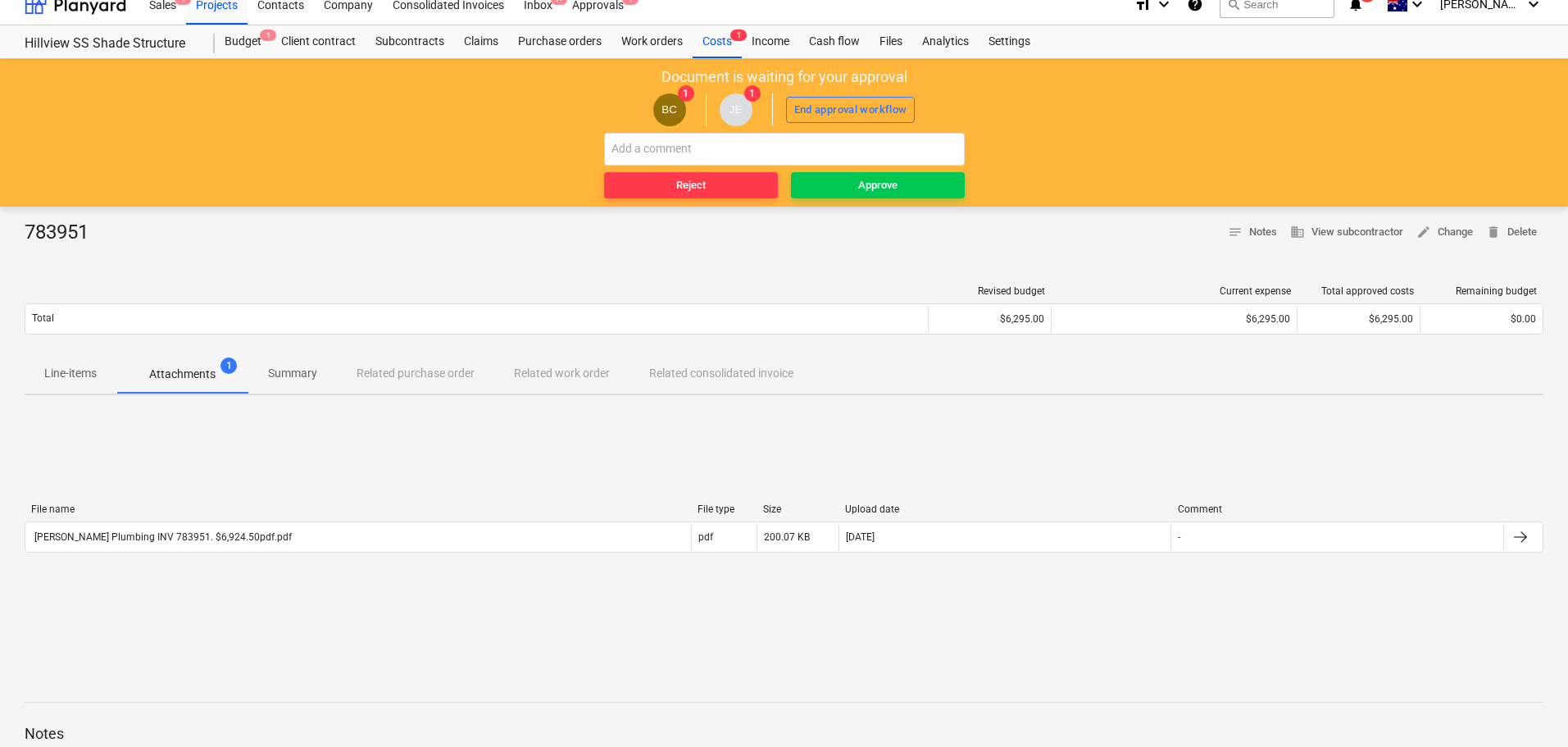
click at [83, 378] on p "Line-items" at bounding box center [70, 373] width 52 height 17
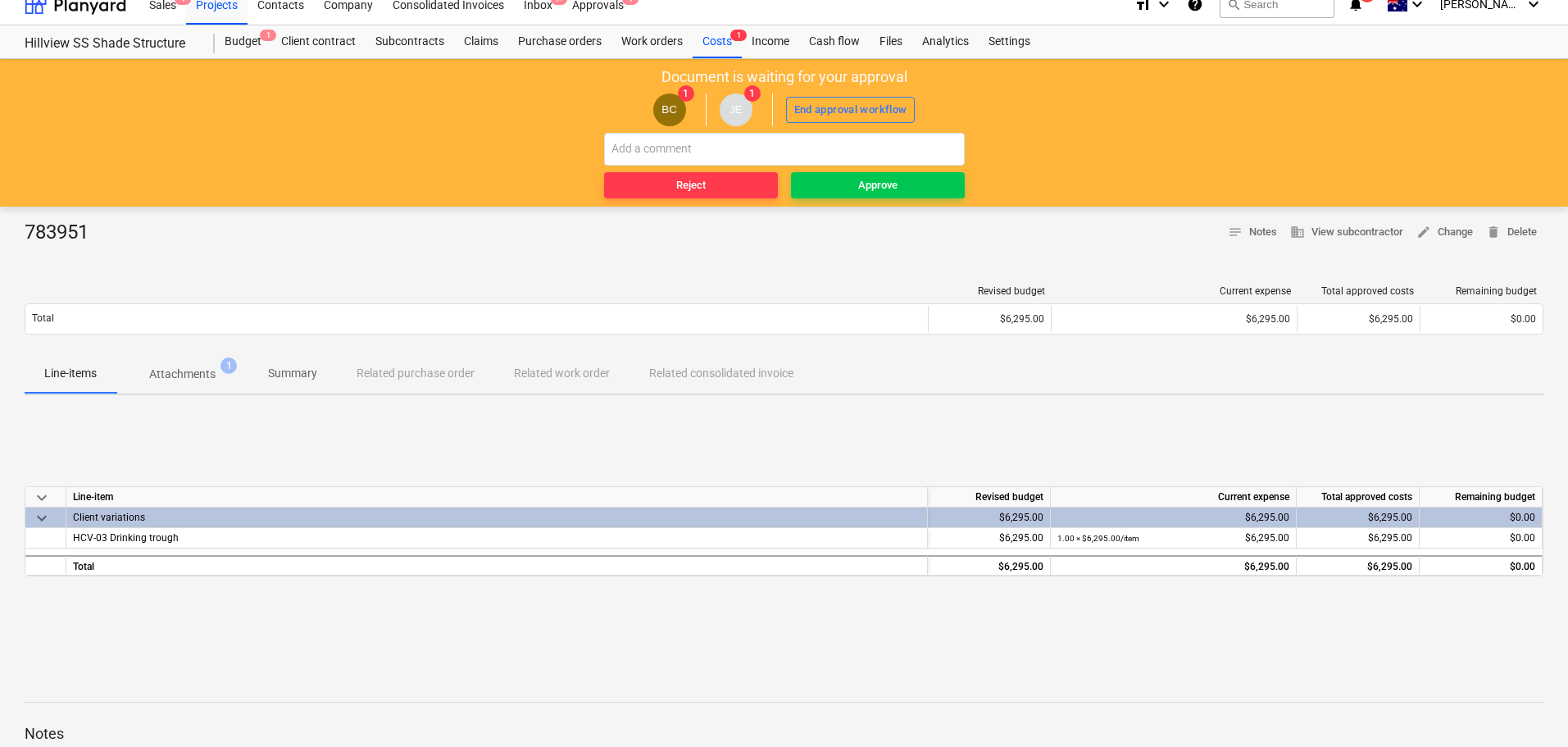
click at [211, 377] on p "Attachments" at bounding box center [182, 374] width 66 height 17
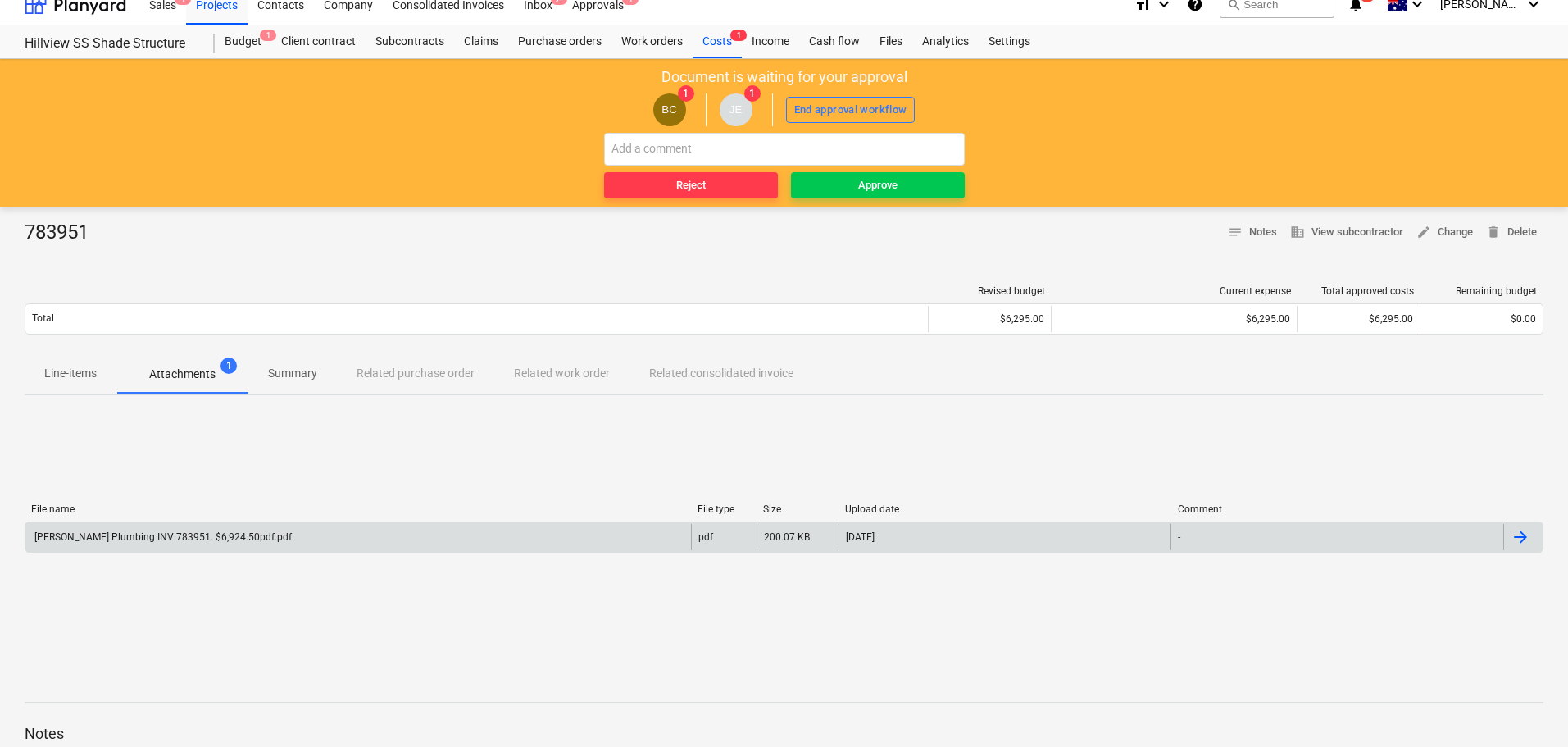
click at [173, 539] on div "[PERSON_NAME] Plumbing INV 783951. $6,924.50pdf.pdf" at bounding box center [162, 537] width 260 height 12
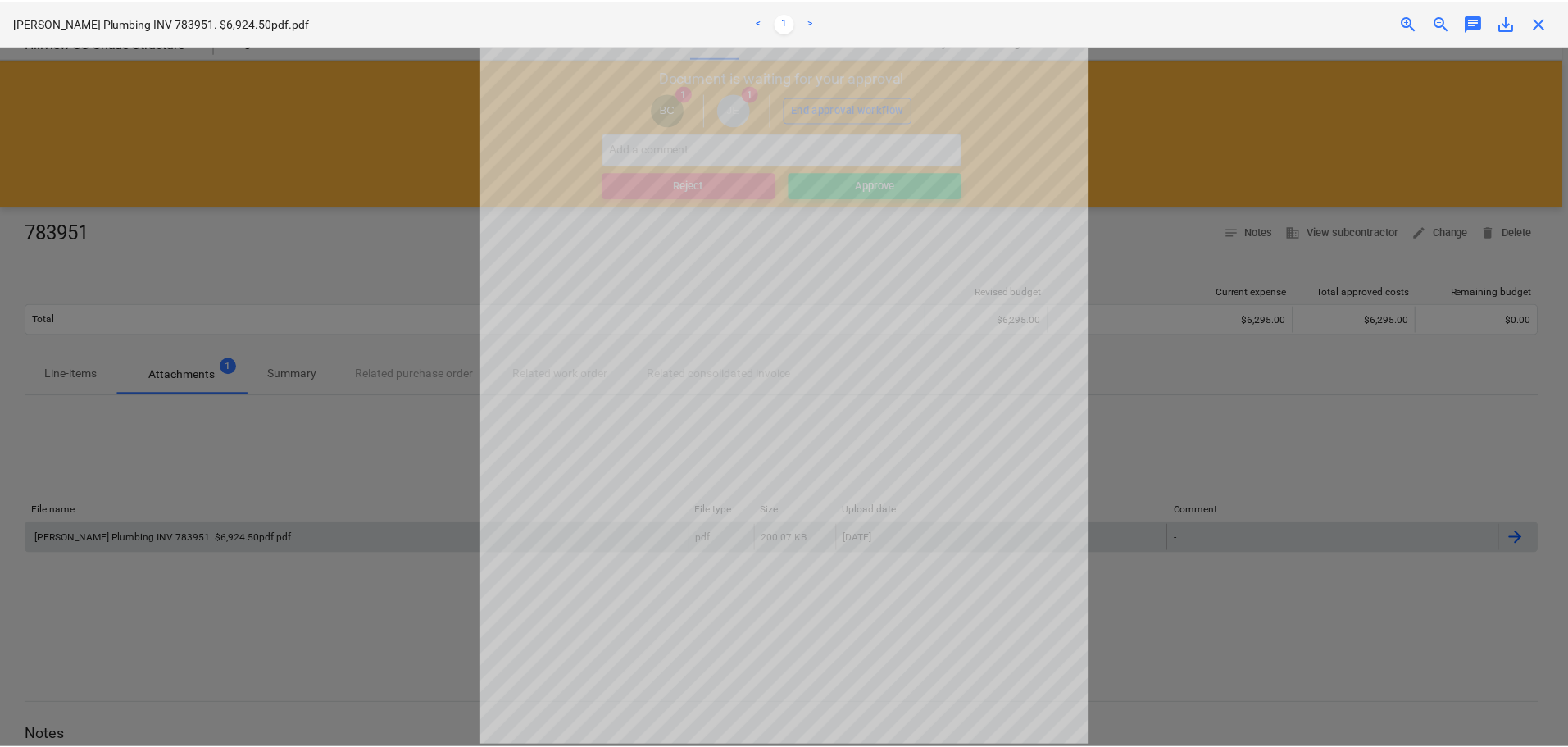
scroll to position [165, 0]
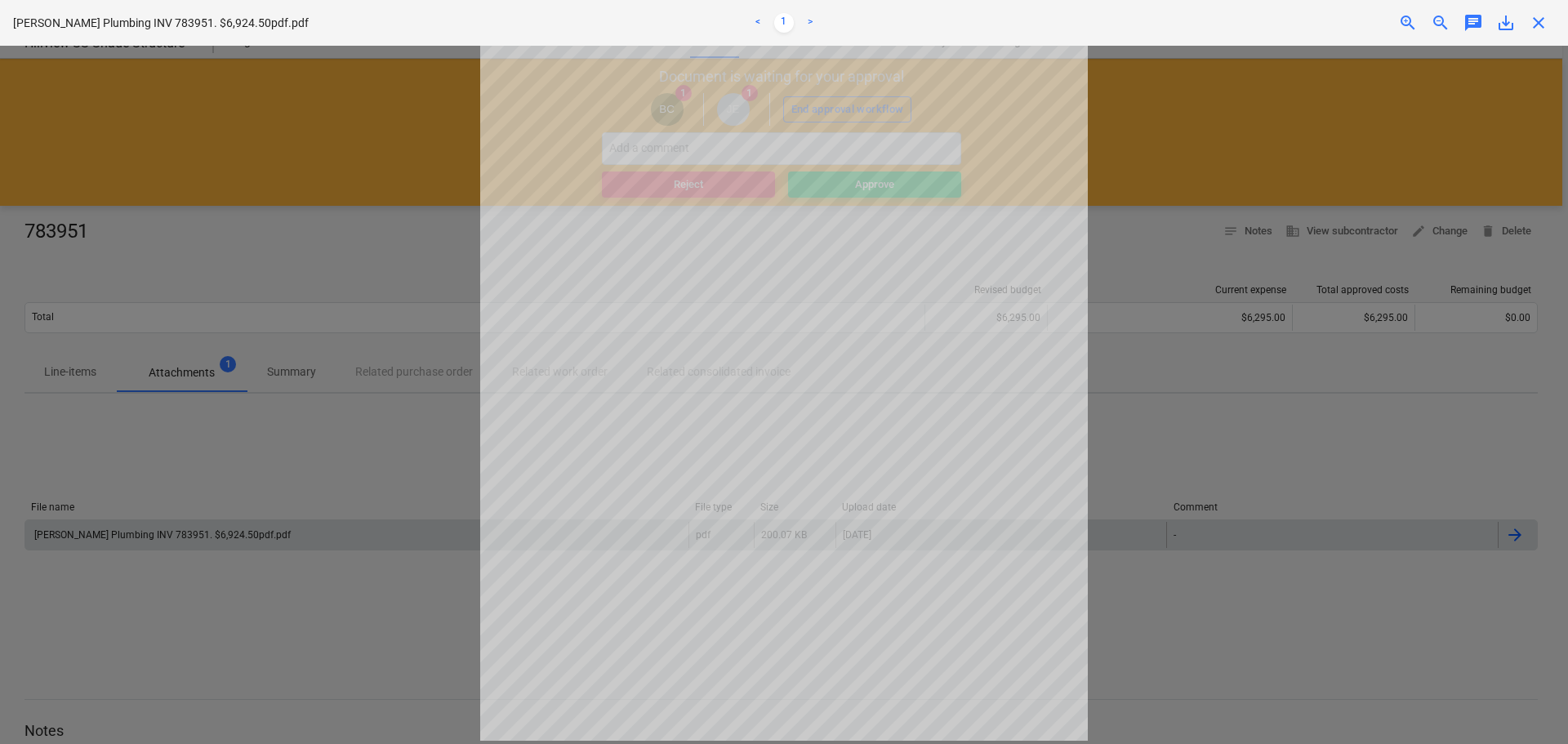
click at [1541, 26] on span "close" at bounding box center [1539, 23] width 20 height 20
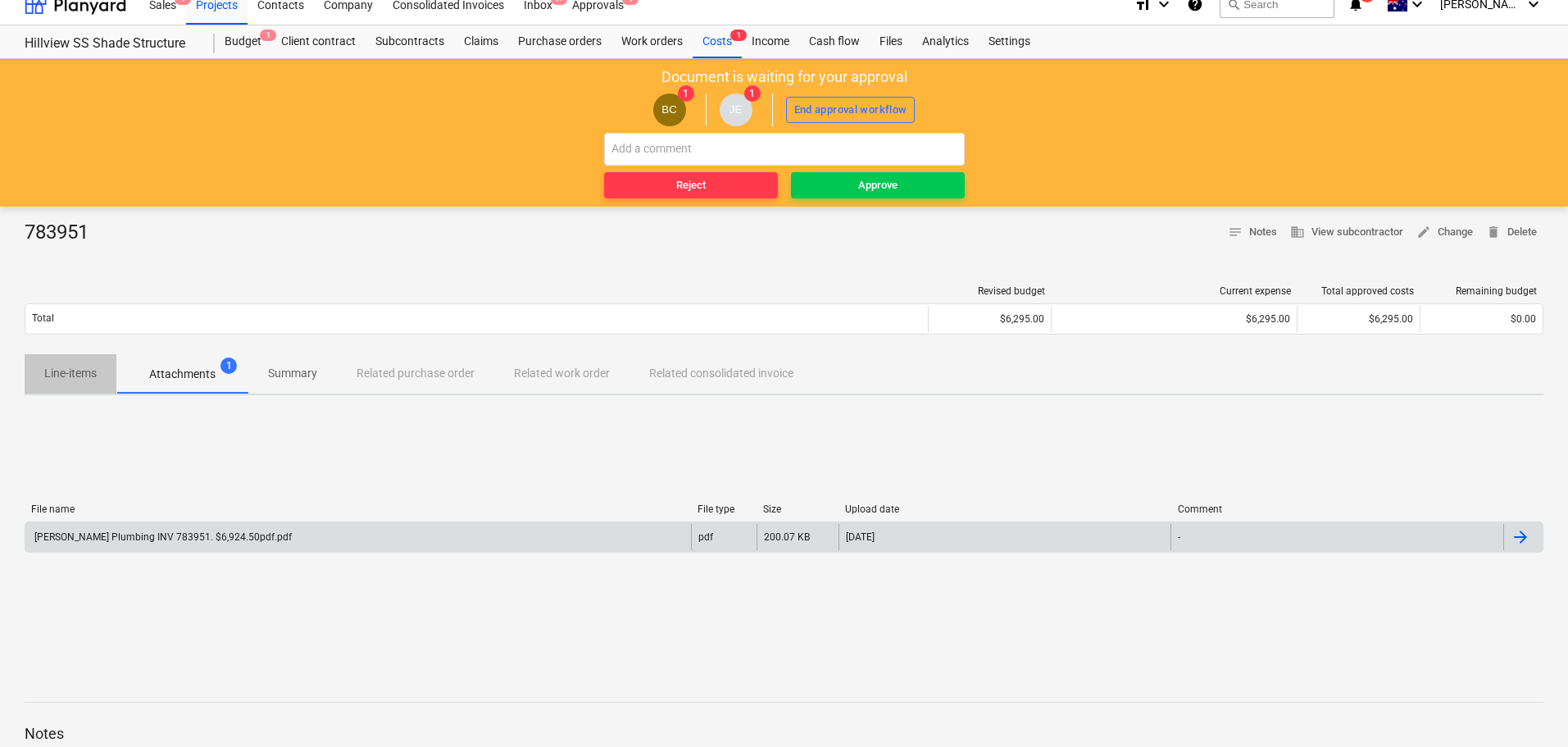
click at [85, 378] on p "Line-items" at bounding box center [70, 373] width 52 height 17
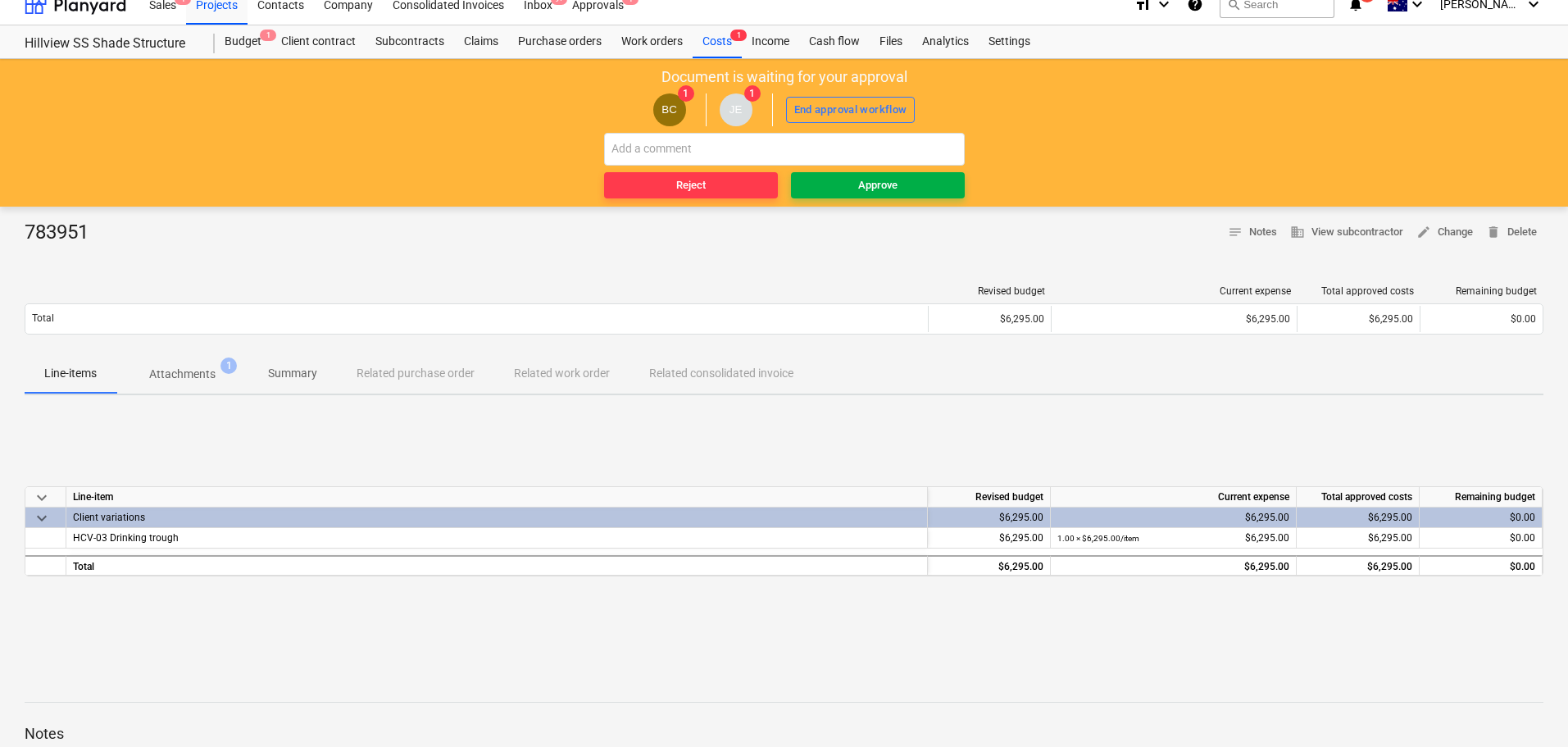
click at [887, 180] on div "Approve" at bounding box center [878, 185] width 40 height 19
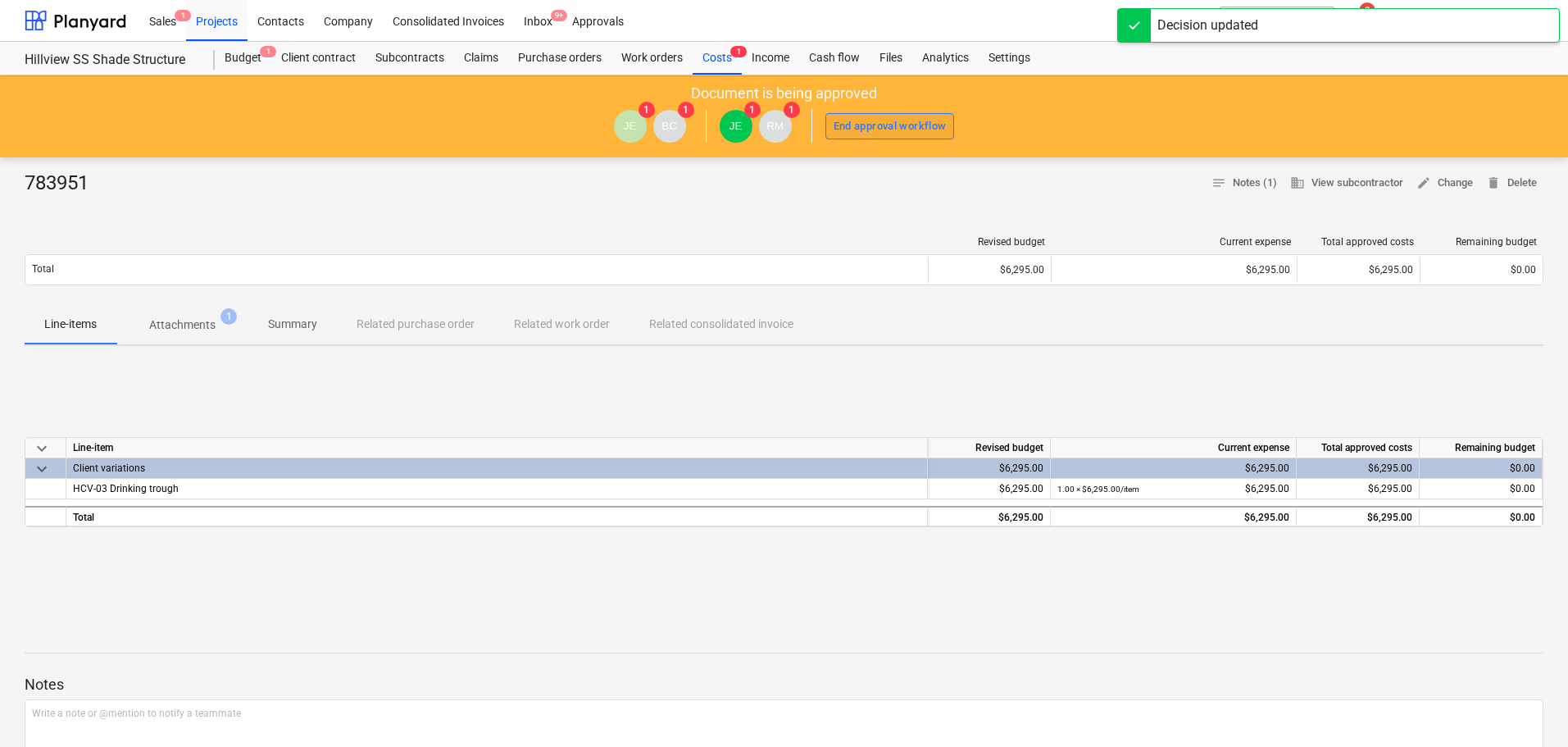
click at [899, 115] on button "End approval workflow" at bounding box center [890, 127] width 130 height 26
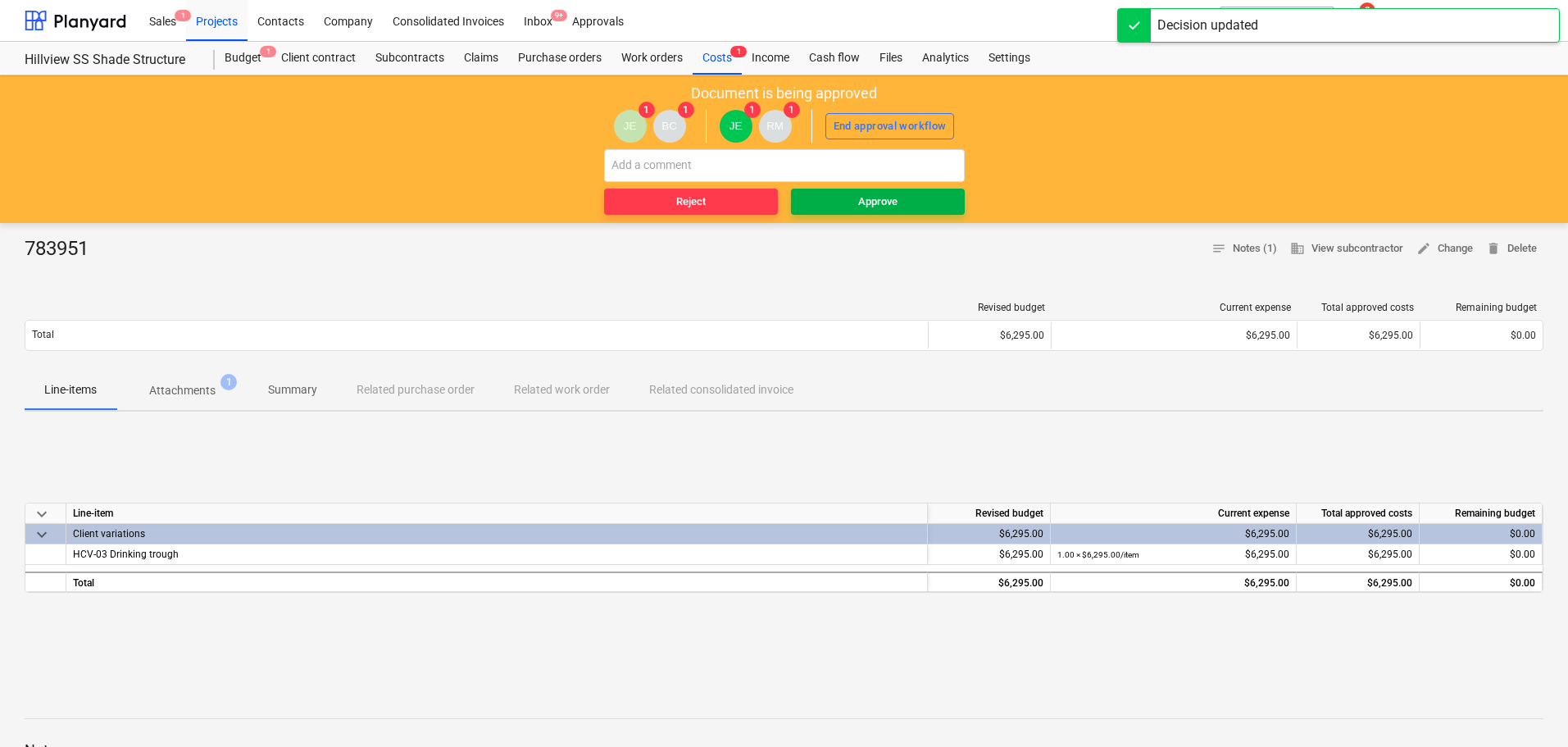
click at [888, 198] on div "Approve" at bounding box center [878, 202] width 40 height 19
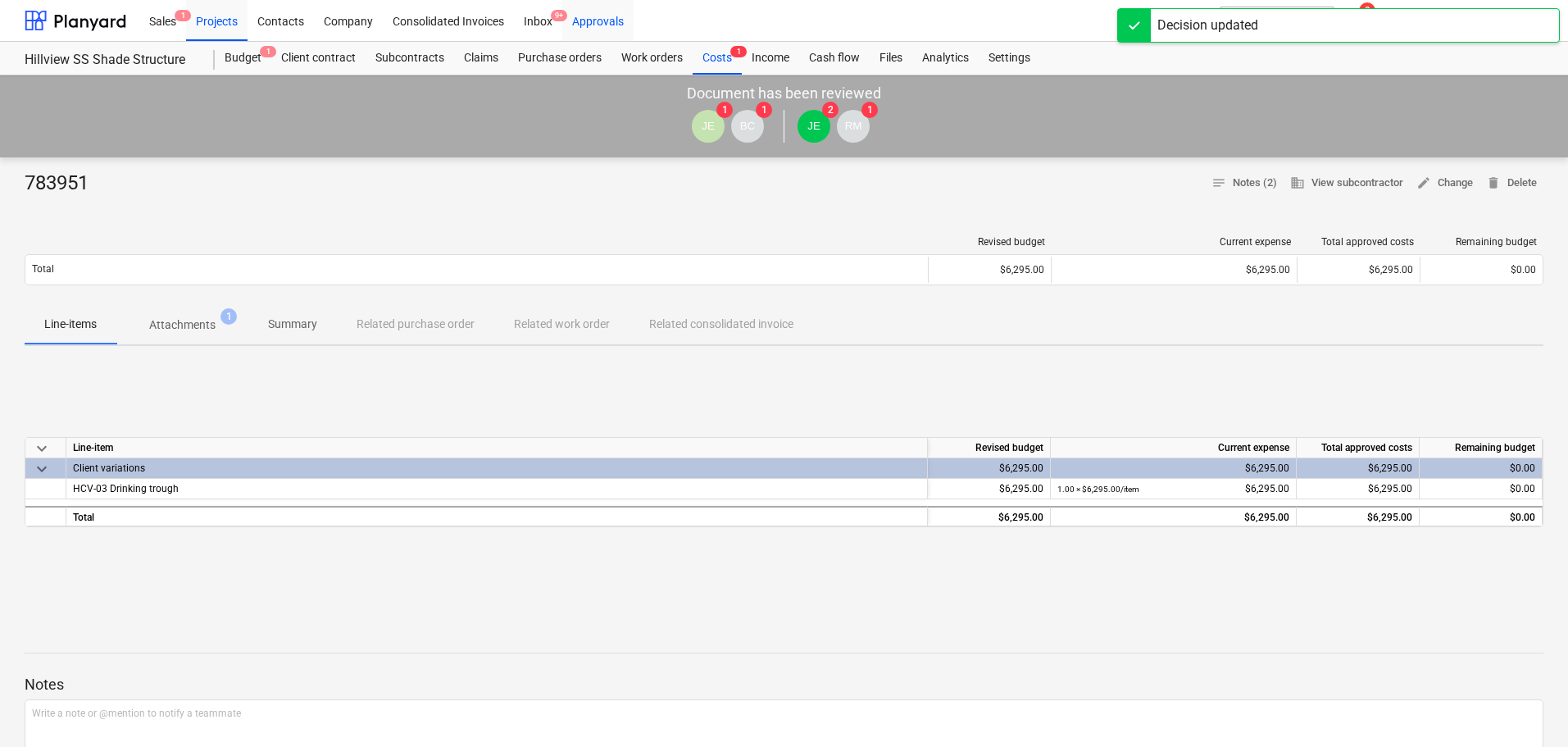
click at [609, 25] on div "Approvals" at bounding box center [598, 20] width 71 height 42
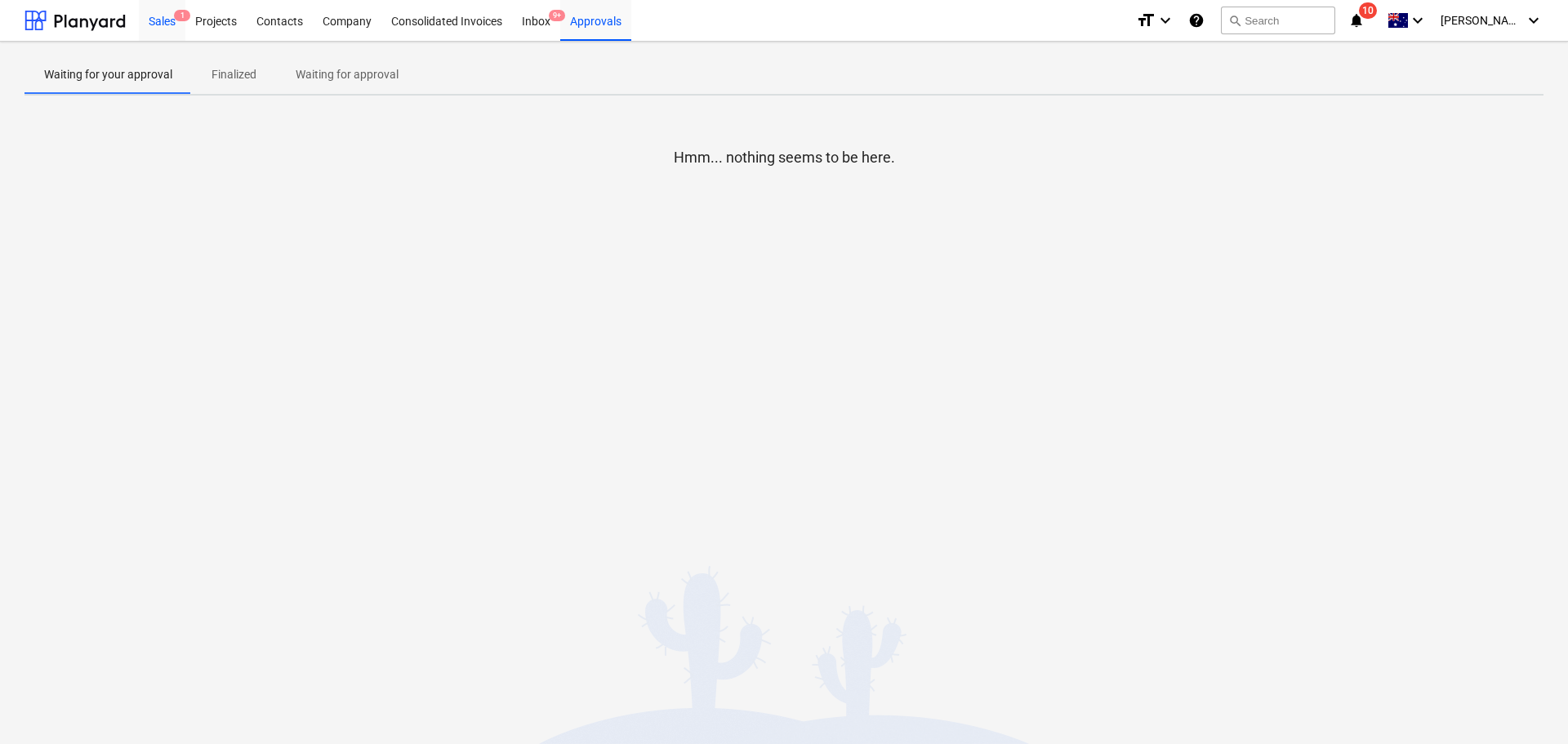
click at [157, 16] on div "Sales 1" at bounding box center [162, 20] width 46 height 42
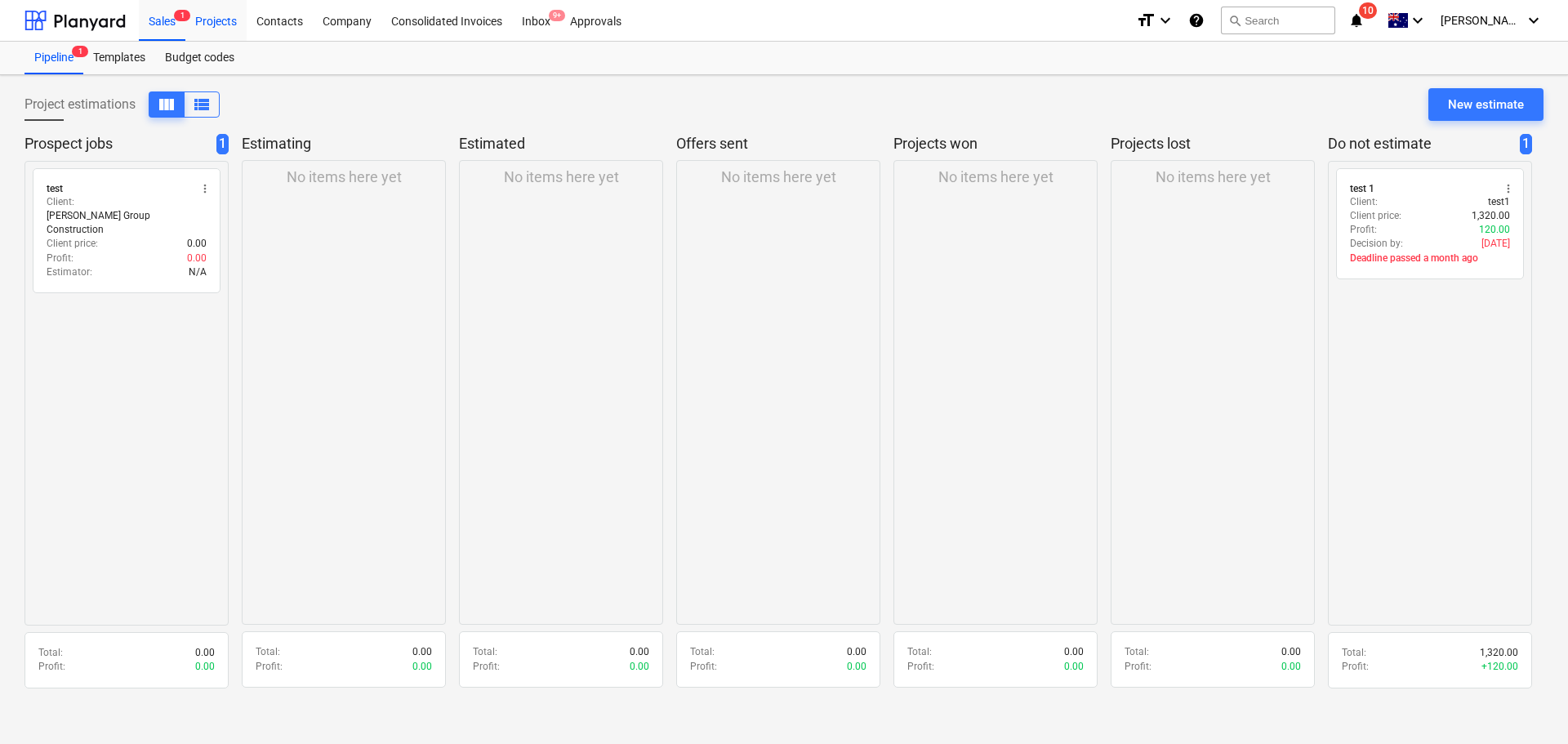
click at [218, 20] on div "Projects" at bounding box center [216, 20] width 61 height 42
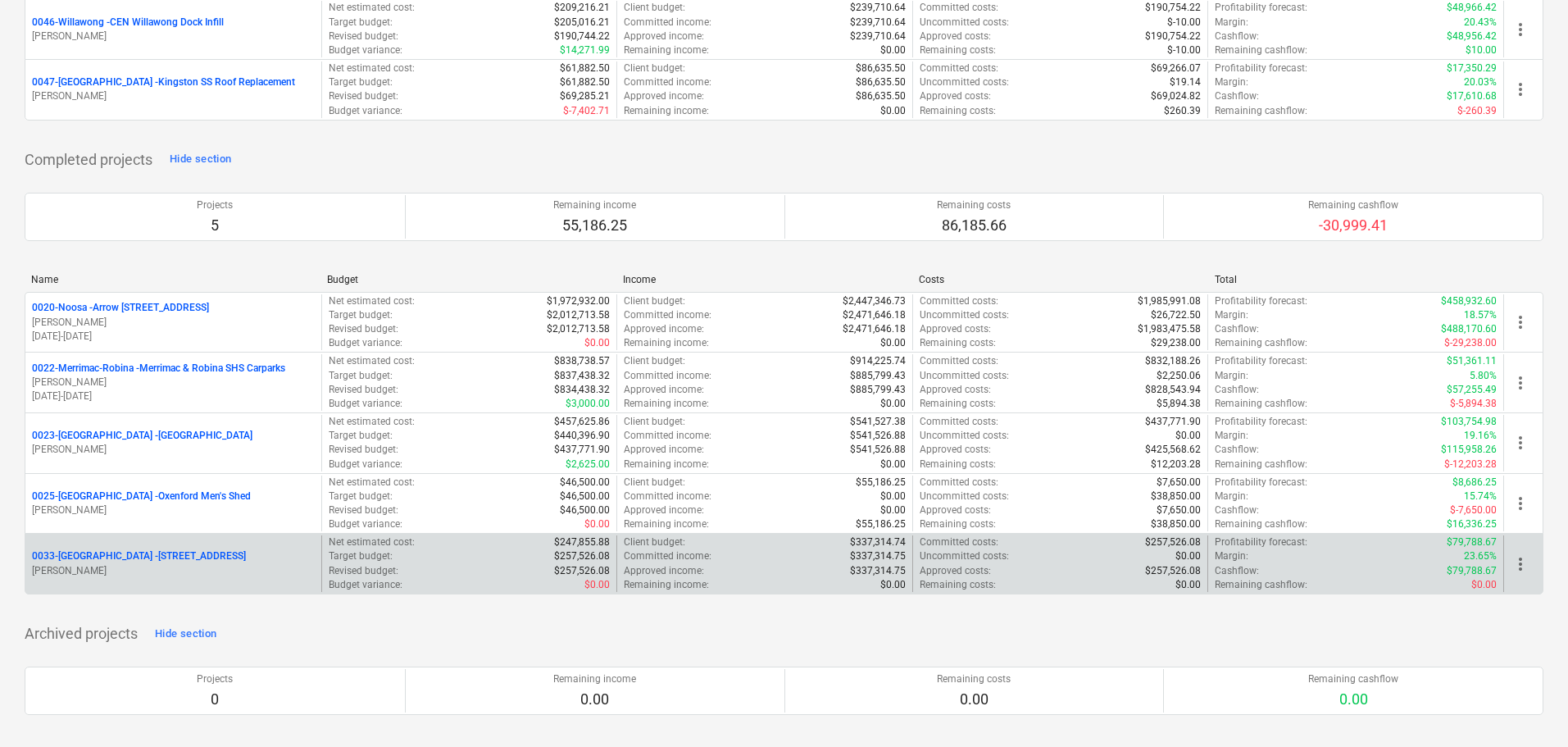
scroll to position [1526, 0]
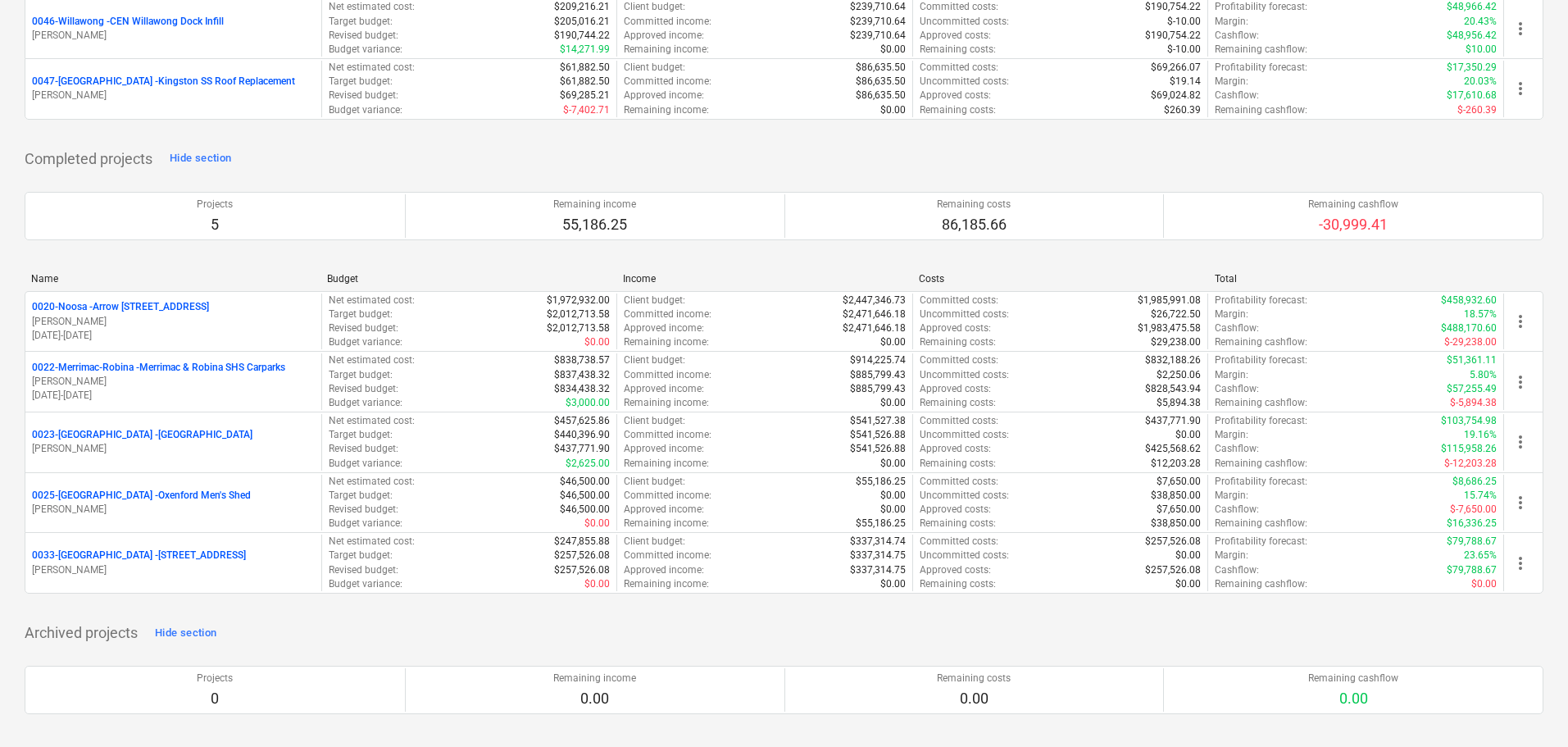
click at [273, 370] on p "0022-Merrimac-Robina - Merrimac & Robina SHS Carparks" at bounding box center [159, 367] width 253 height 14
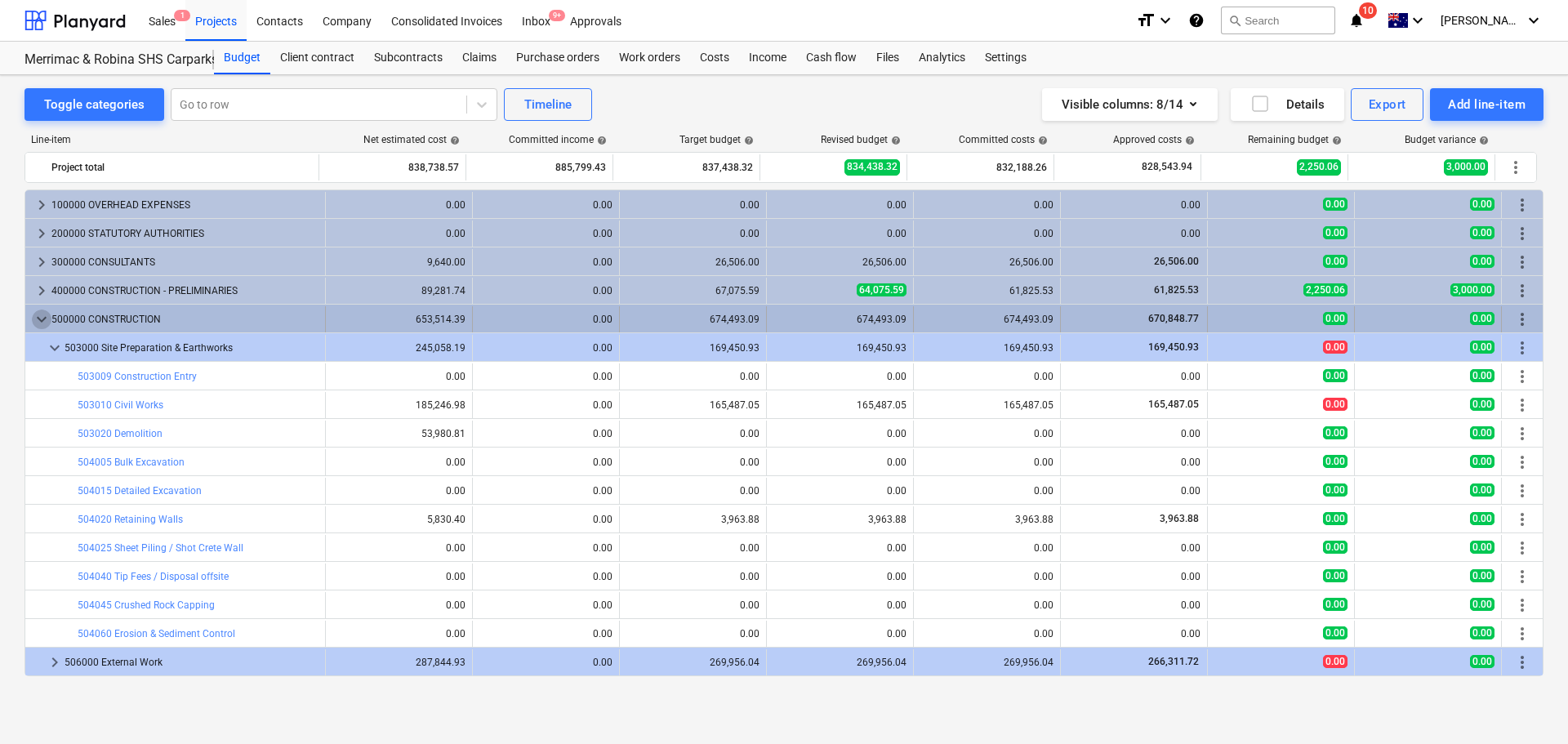
click at [49, 316] on span "keyboard_arrow_down" at bounding box center [42, 320] width 20 height 20
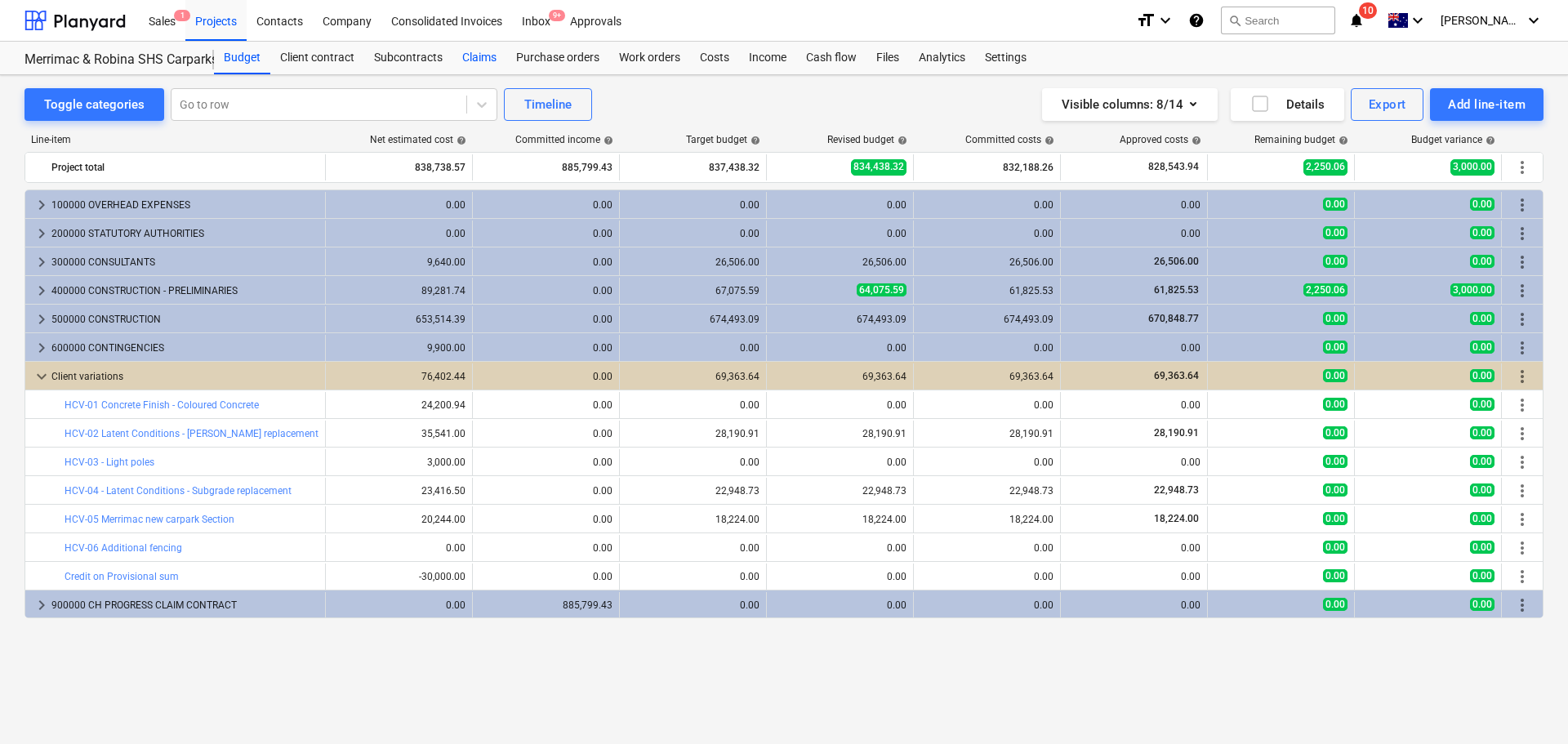
click at [475, 52] on div "Claims" at bounding box center [479, 58] width 54 height 33
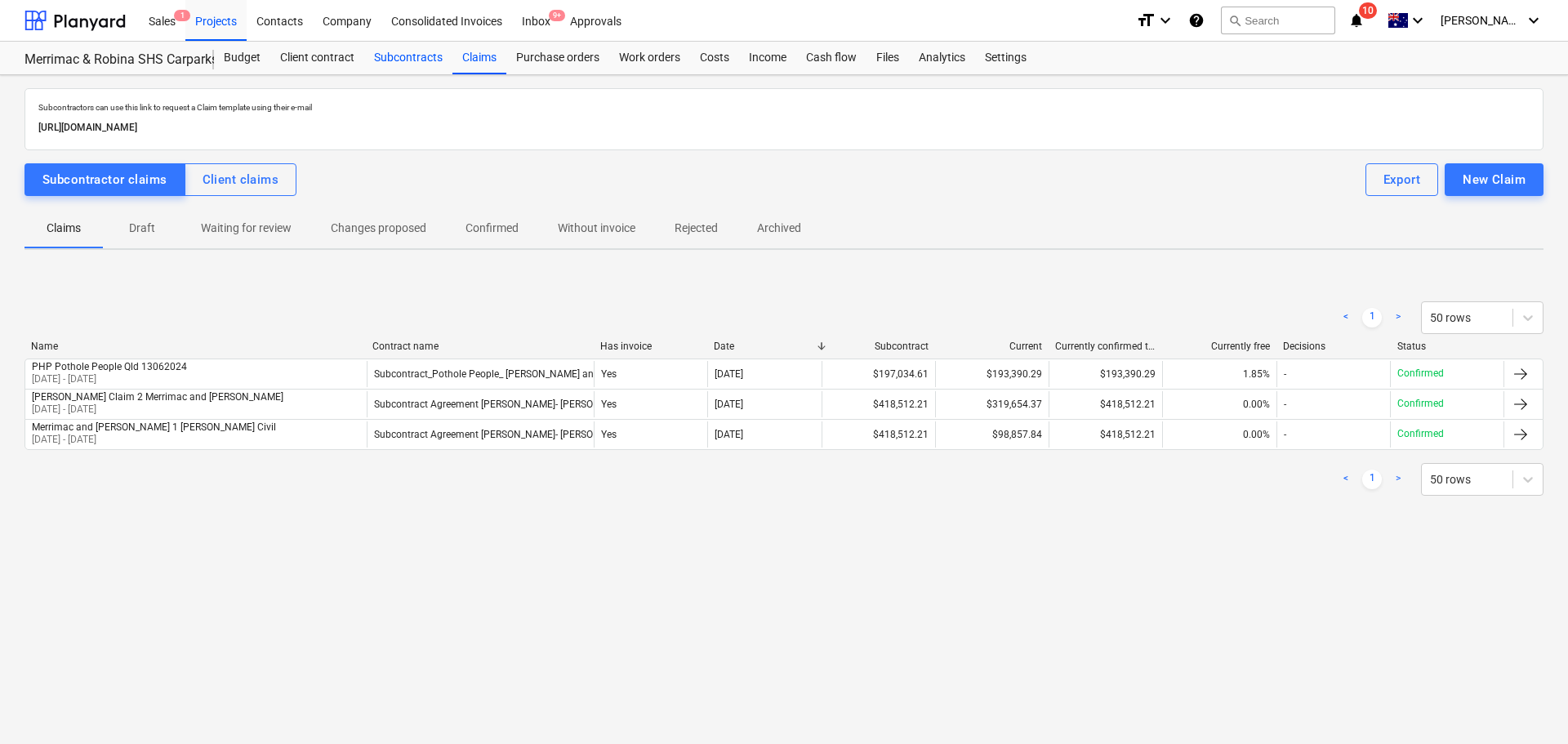
click at [410, 59] on div "Subcontracts" at bounding box center [408, 58] width 88 height 33
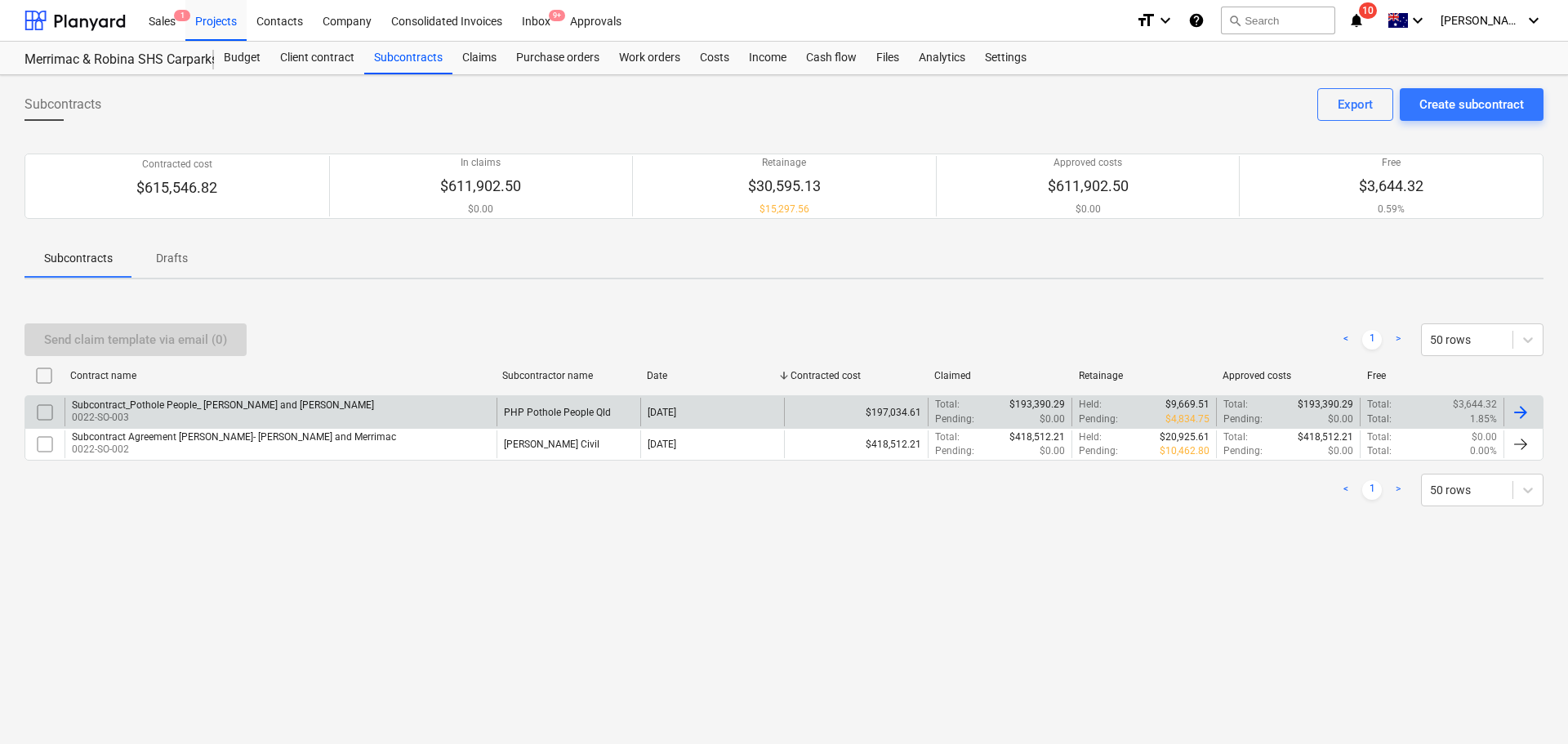
click at [207, 405] on div "Subcontract_Pothole People_ [PERSON_NAME] and [PERSON_NAME]" at bounding box center [223, 405] width 303 height 12
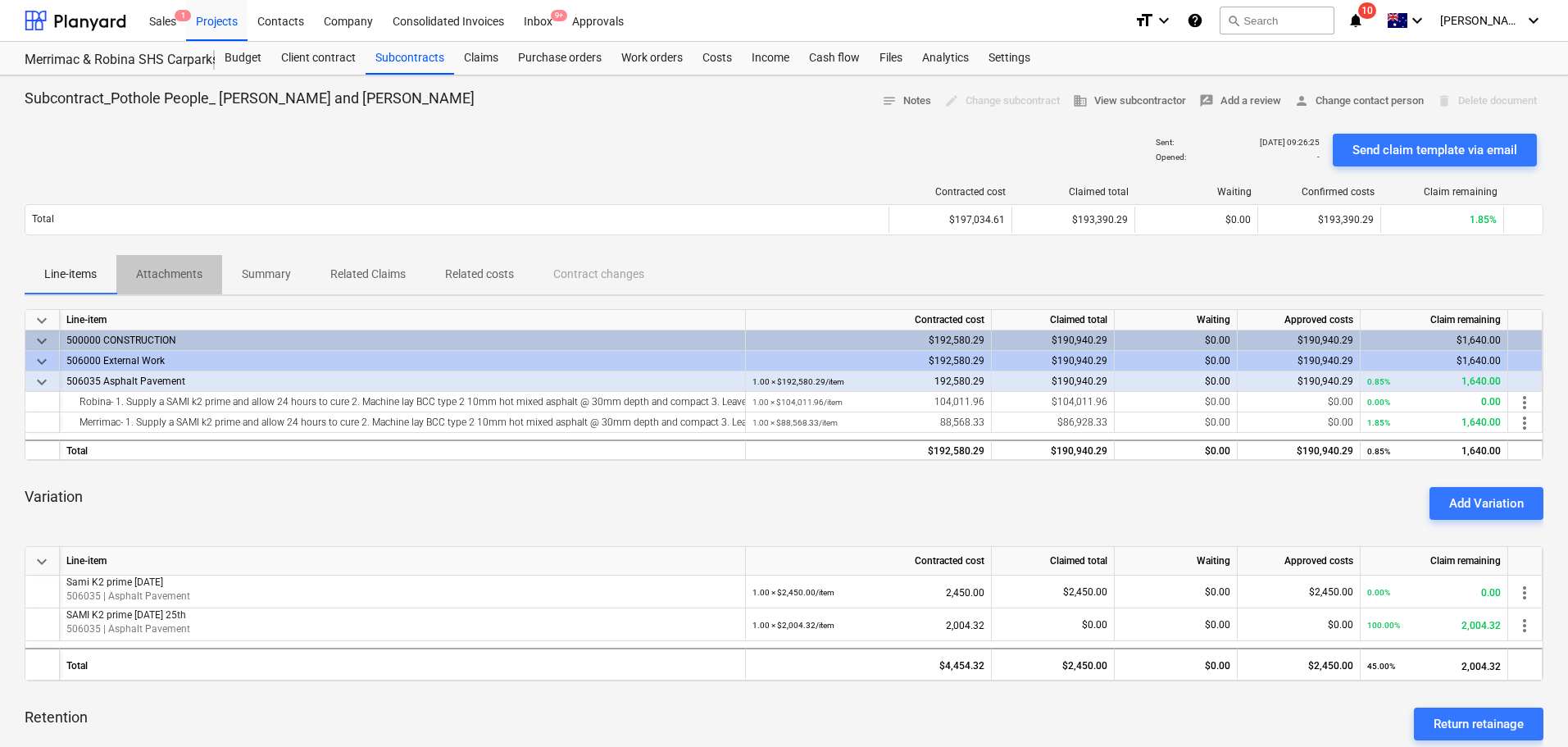
click at [163, 273] on p "Attachments" at bounding box center [169, 274] width 66 height 17
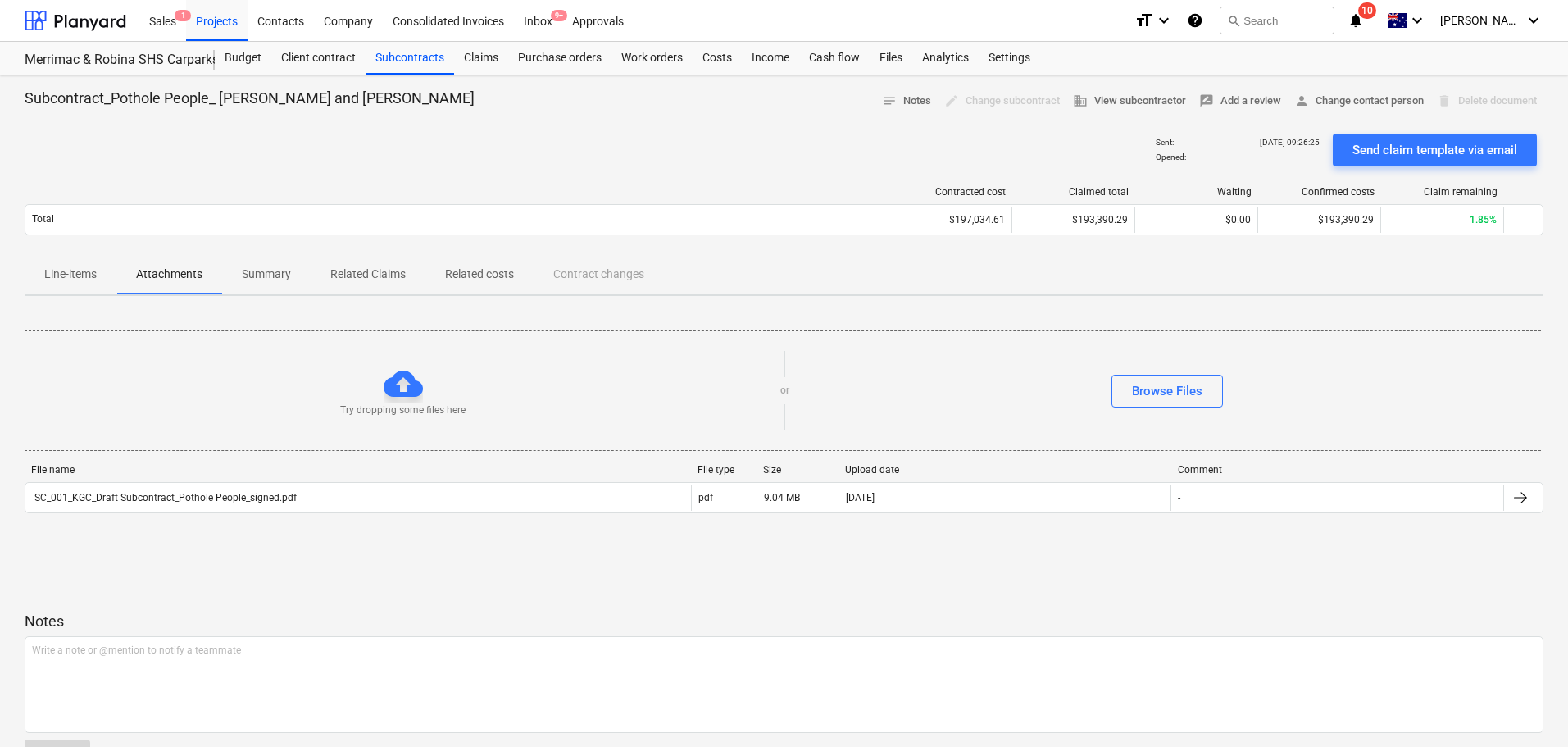
click at [262, 281] on p "Summary" at bounding box center [266, 274] width 49 height 17
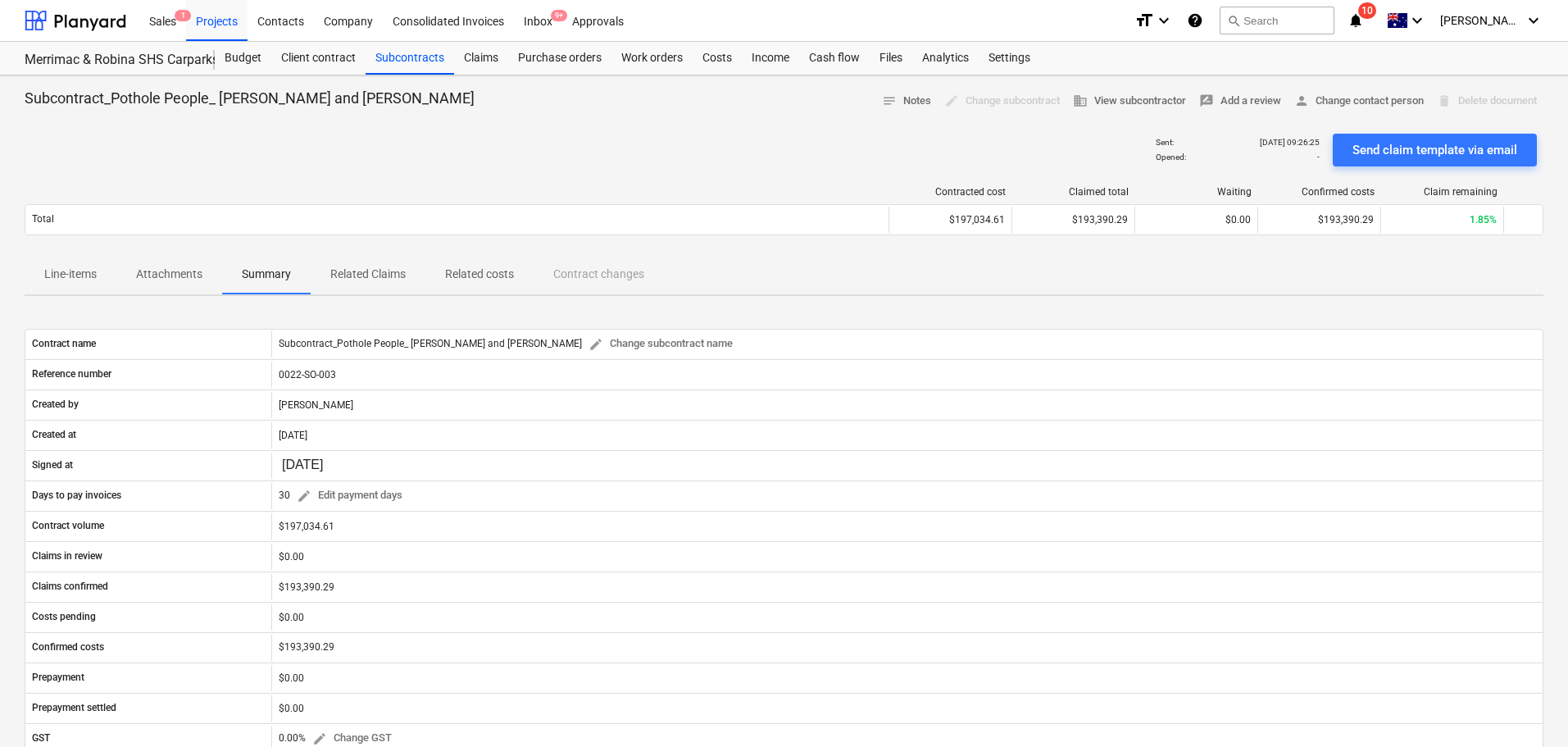
click at [78, 274] on p "Line-items" at bounding box center [70, 274] width 52 height 17
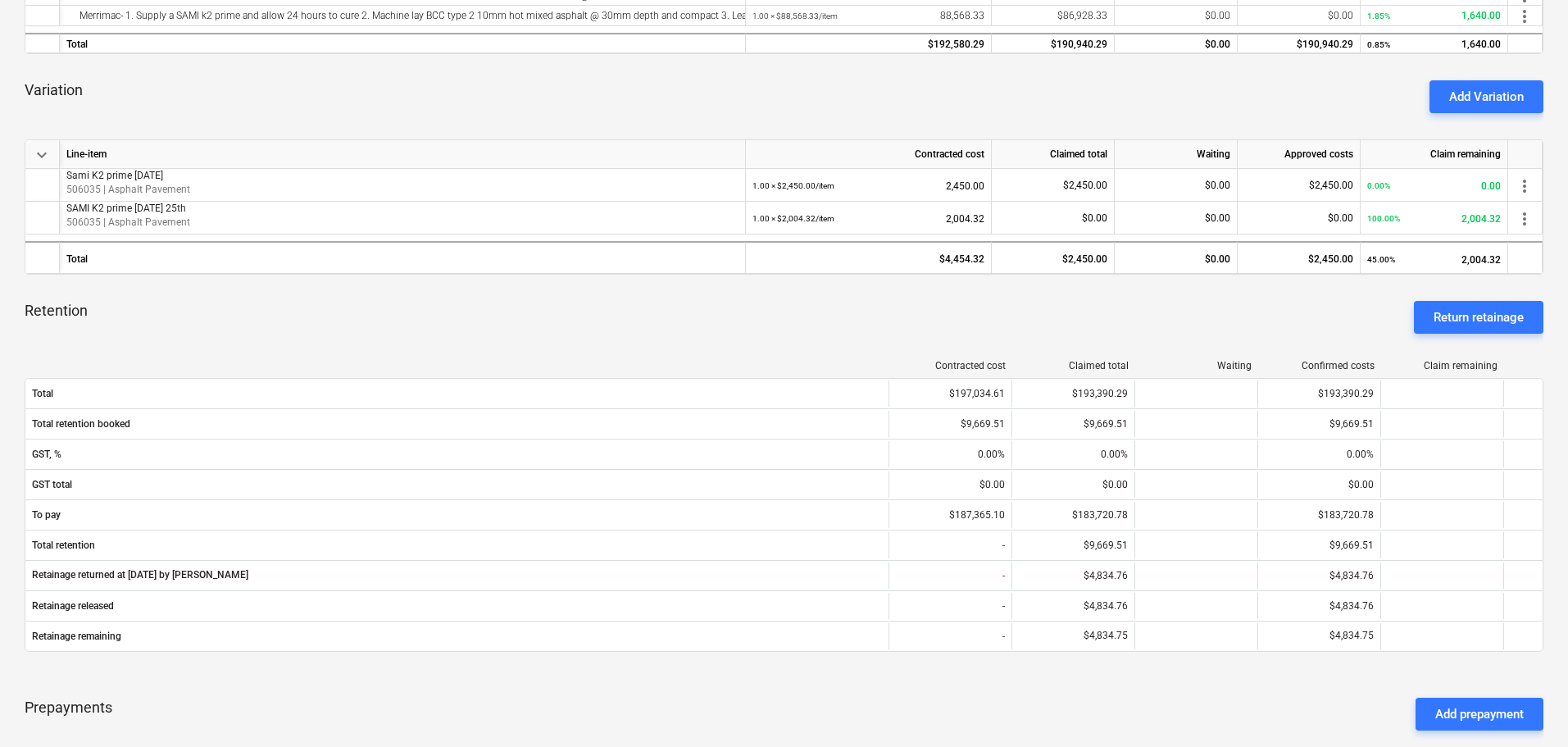
scroll to position [409, 0]
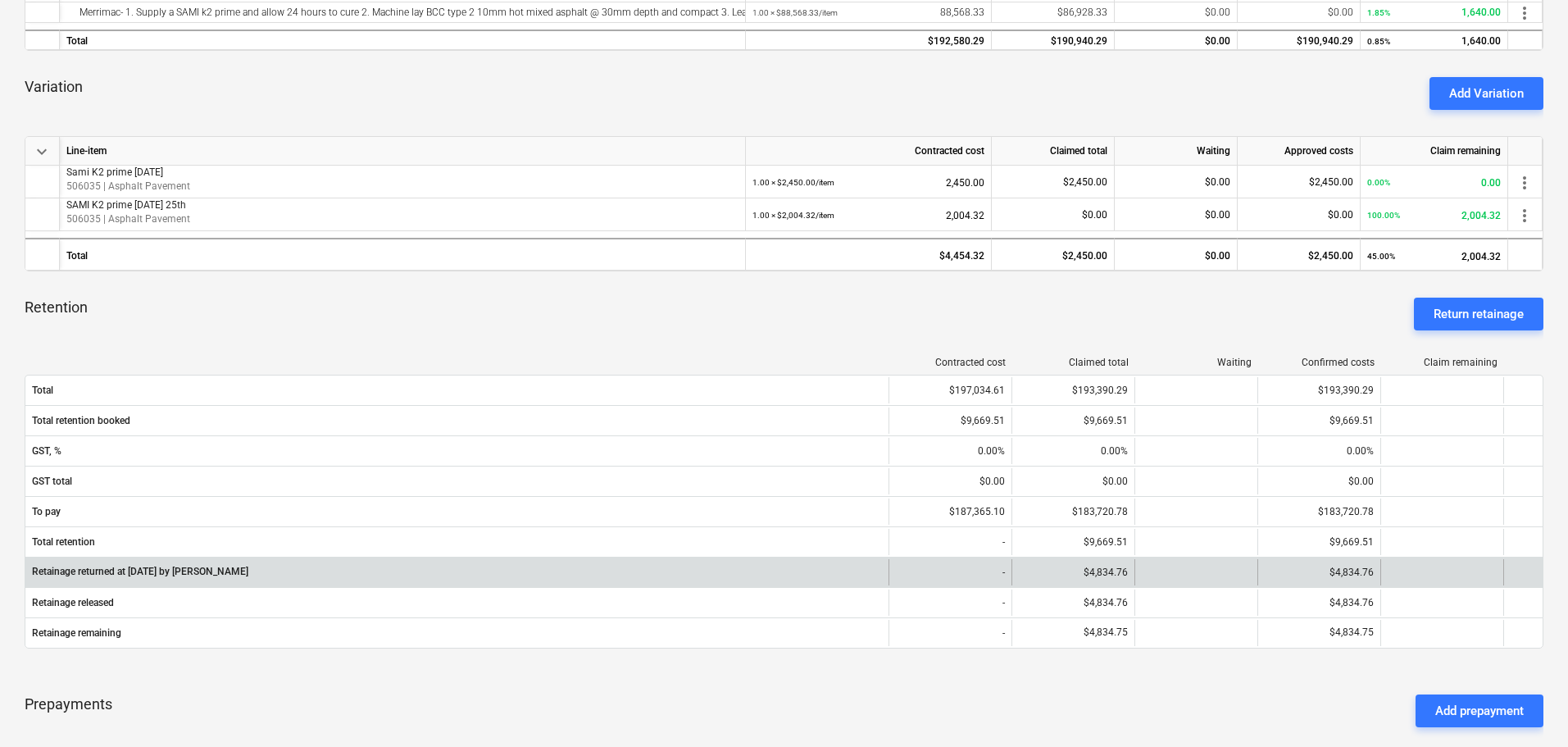
drag, startPoint x: 151, startPoint y: 571, endPoint x: 357, endPoint y: 581, distance: 206.2
click at [151, 571] on p "Retainage returned at [DATE] by [PERSON_NAME]" at bounding box center [141, 572] width 217 height 14
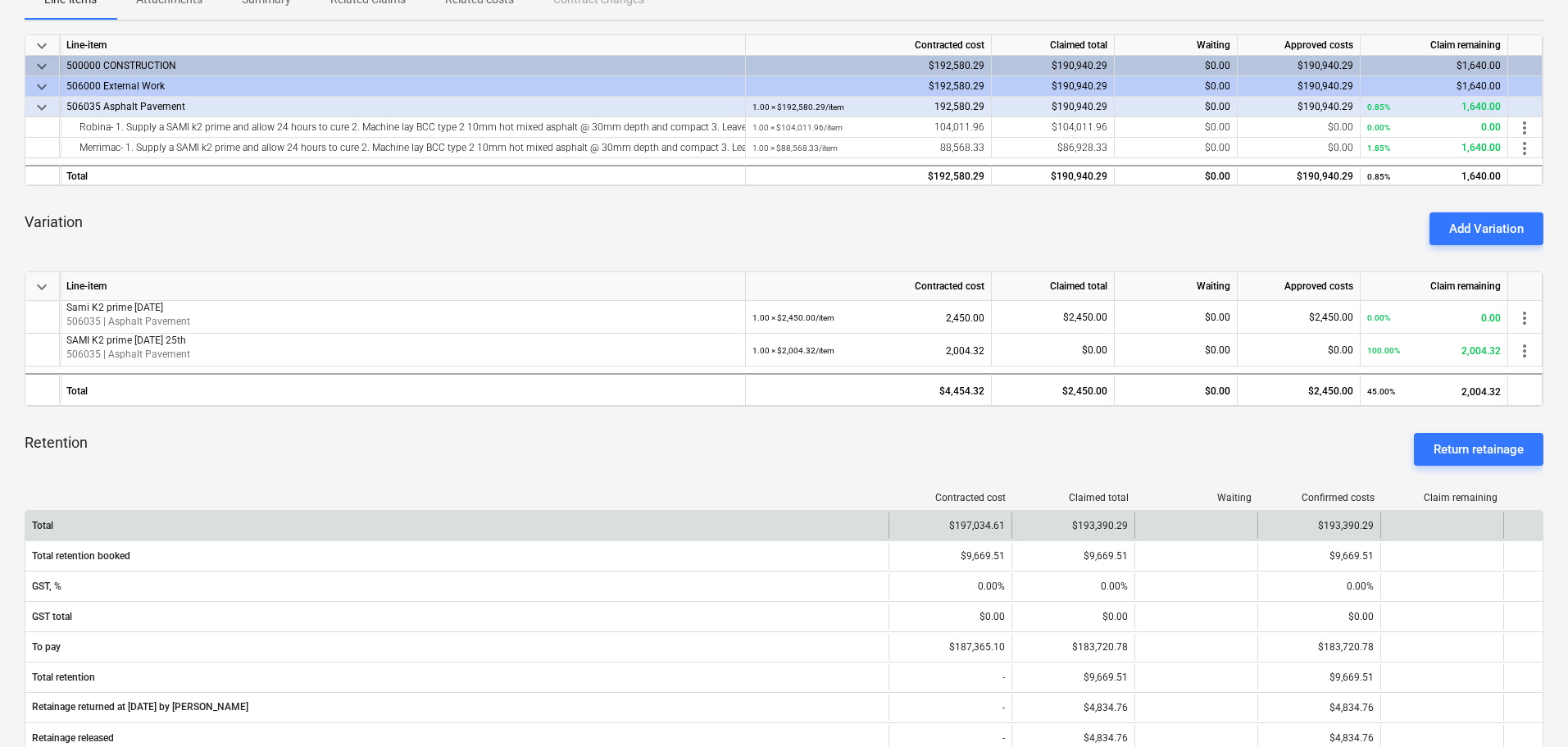
scroll to position [246, 0]
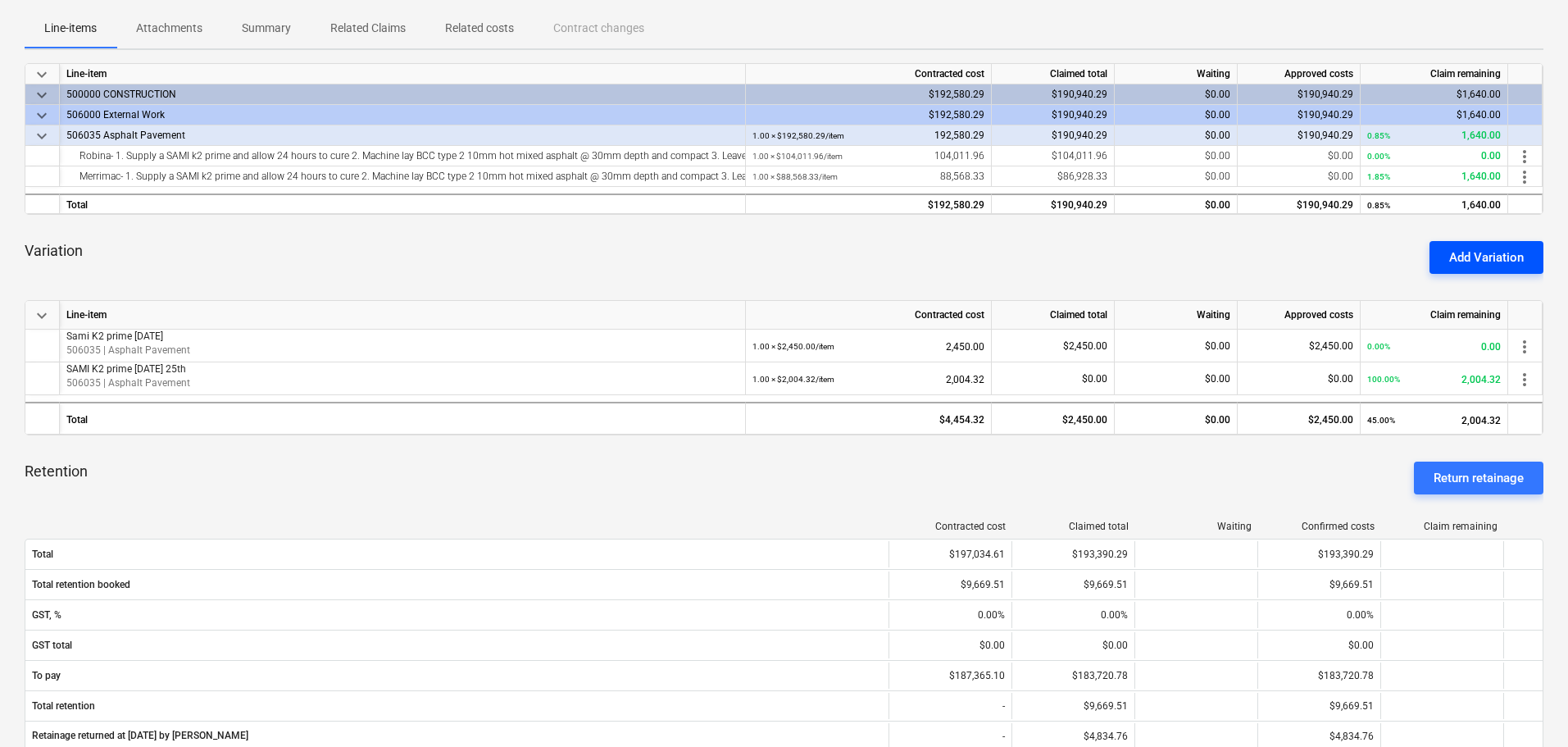
drag, startPoint x: 1494, startPoint y: 258, endPoint x: 1136, endPoint y: 493, distance: 428.2
click at [1494, 258] on div "Add Variation" at bounding box center [1487, 257] width 74 height 22
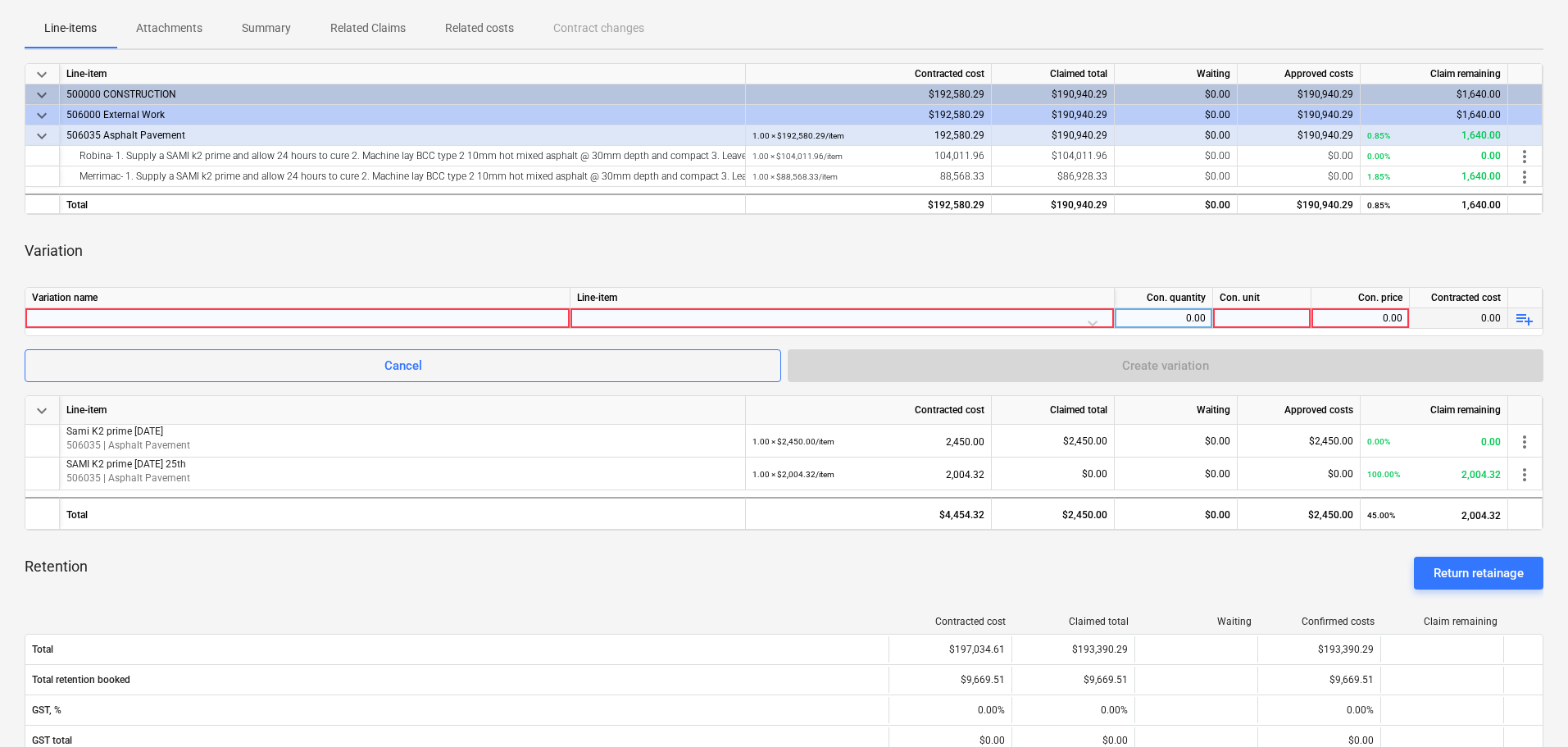
click at [272, 314] on div at bounding box center [298, 318] width 531 height 20
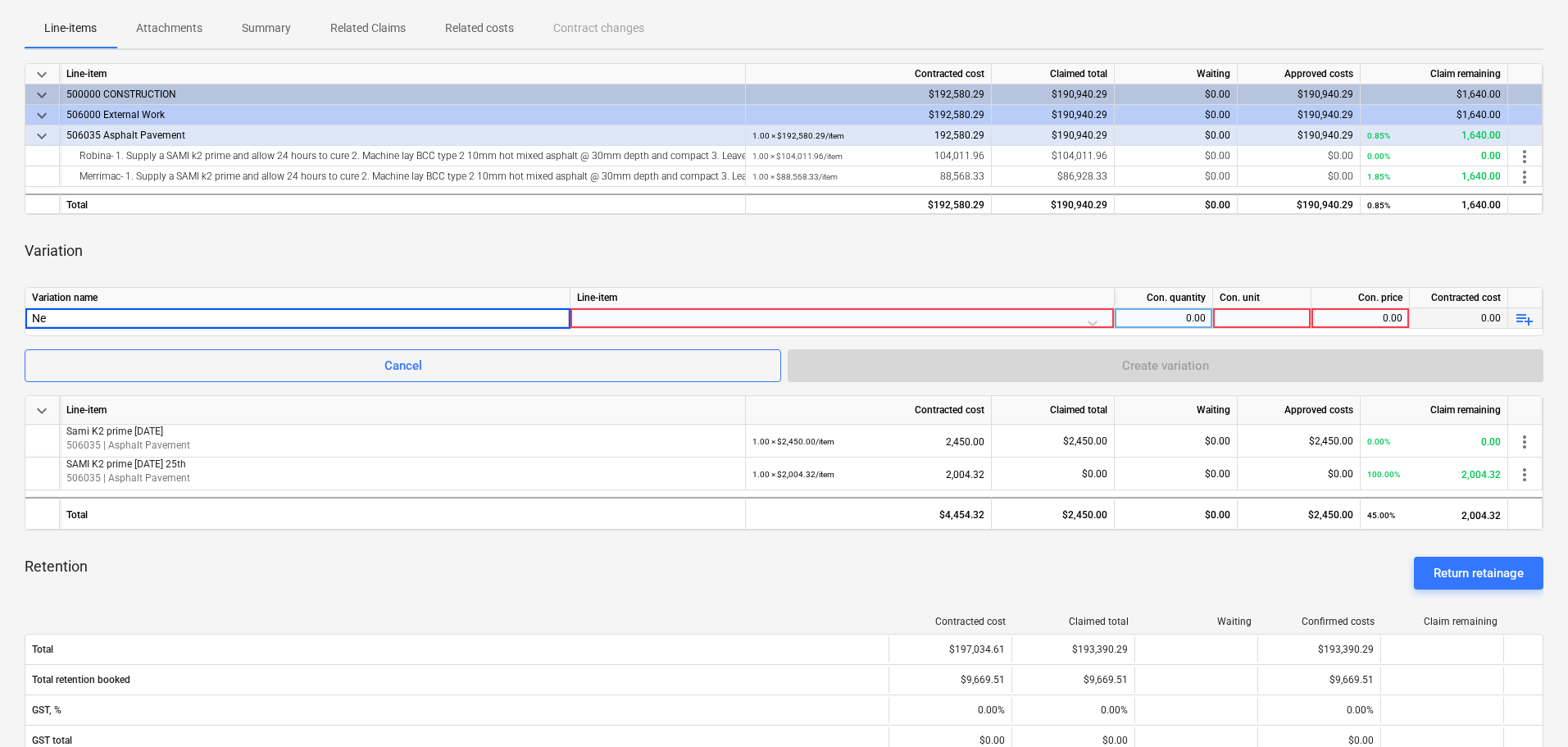
type input "N"
click at [269, 317] on div at bounding box center [298, 318] width 531 height 20
